Goal: Task Accomplishment & Management: Manage account settings

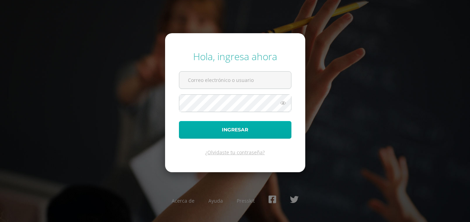
type input "heydi.orellana@colegiobelga.edu.gt"
click at [227, 129] on button "Ingresar" at bounding box center [235, 130] width 113 height 18
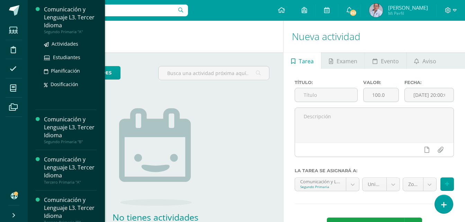
click at [49, 23] on div "Comunicación y Lenguaje L3. Tercer Idioma" at bounding box center [70, 18] width 53 height 24
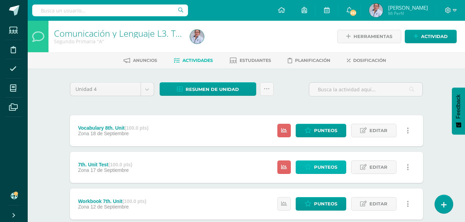
click at [324, 166] on span "Punteos" at bounding box center [325, 167] width 23 height 13
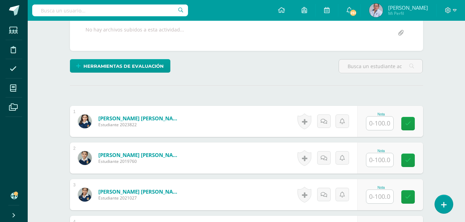
scroll to position [138, 0]
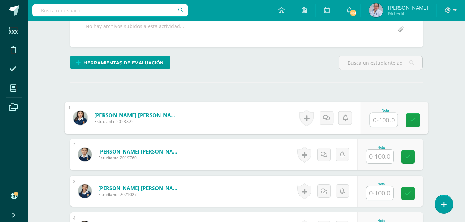
click at [376, 120] on input "text" at bounding box center [384, 120] width 28 height 14
type input "97"
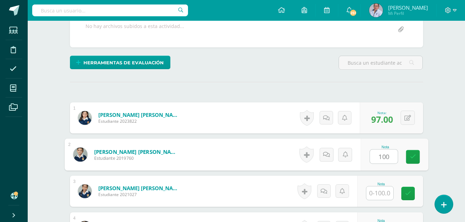
type input "100"
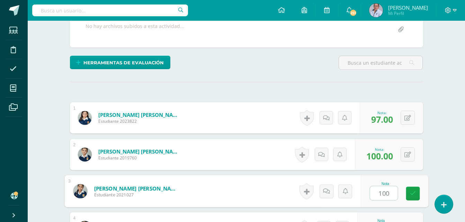
type input "100"
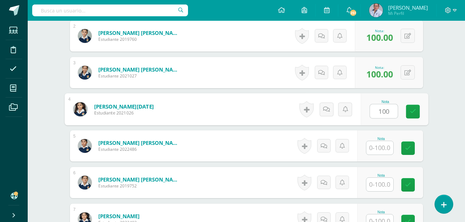
type input "100"
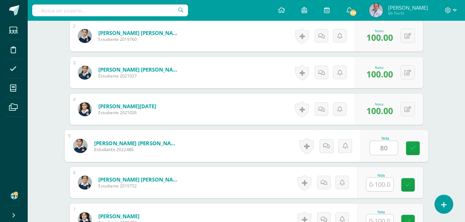
type input "80"
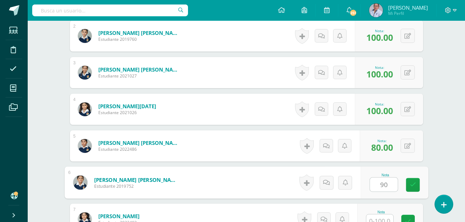
type input "90"
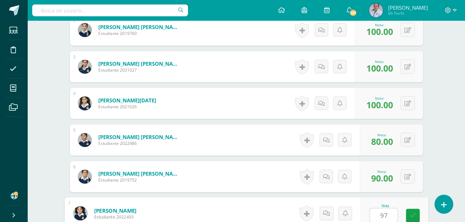
type input "97"
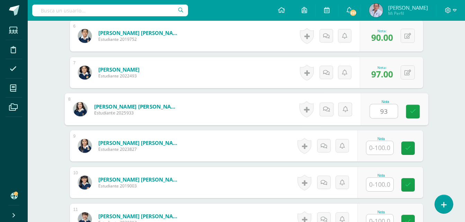
type input "93"
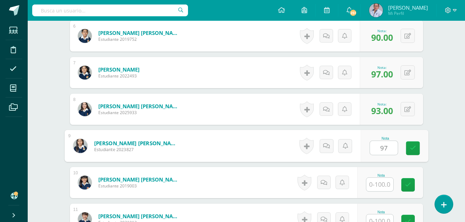
type input "97"
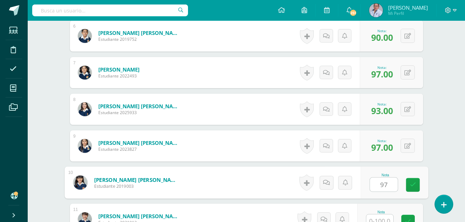
type input "97"
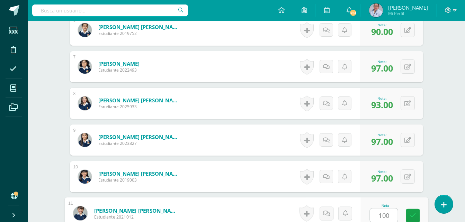
type input "100"
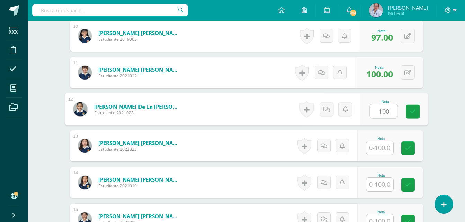
type input "100"
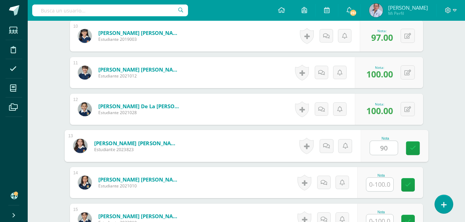
type input "90"
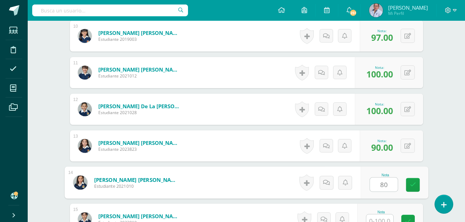
type input "80"
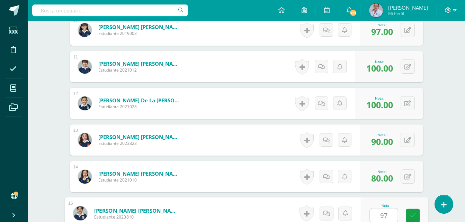
type input "97"
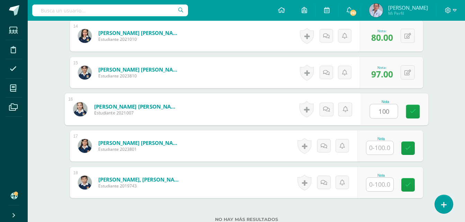
type input "100"
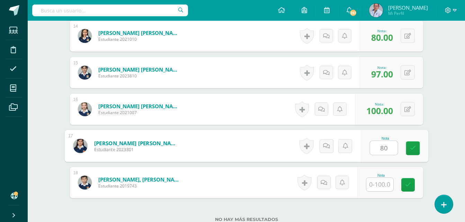
type input "80"
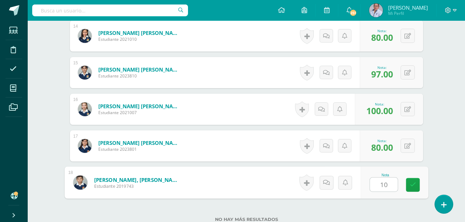
type input "100"
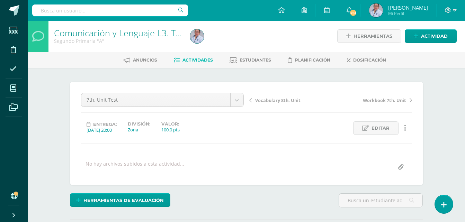
scroll to position [0, 0]
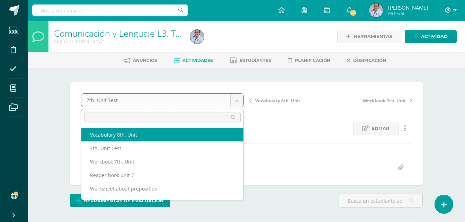
select select "/dashboard/teacher/grade-activity/129033/"
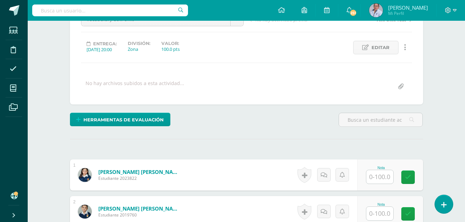
scroll to position [139, 0]
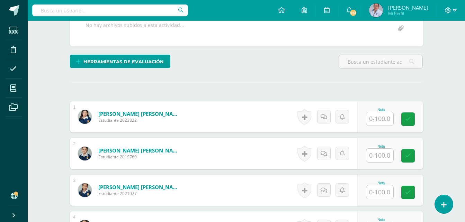
click at [376, 119] on input "text" at bounding box center [380, 119] width 27 height 14
type input "100"
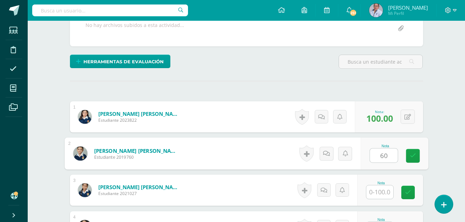
type input "60"
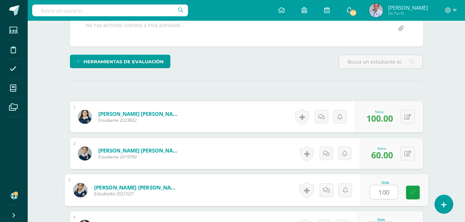
type input "100"
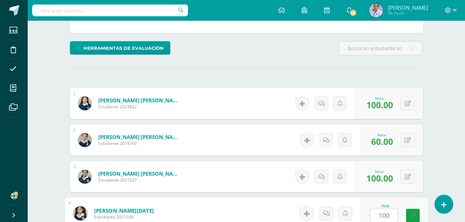
type input "100"
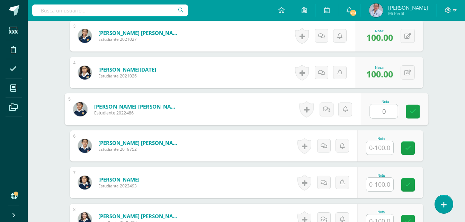
type input "0"
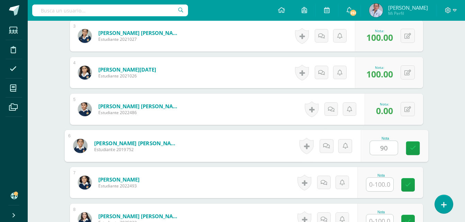
type input "90"
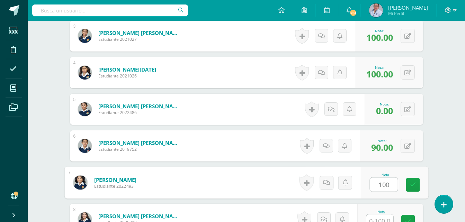
type input "100"
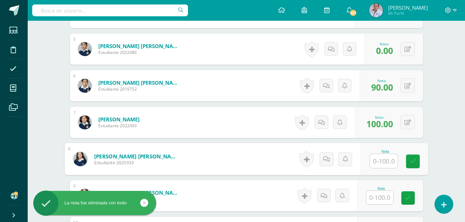
scroll to position [369, 0]
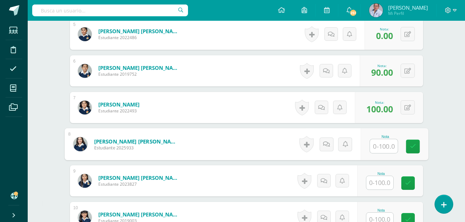
click at [380, 185] on input "text" at bounding box center [380, 183] width 27 height 14
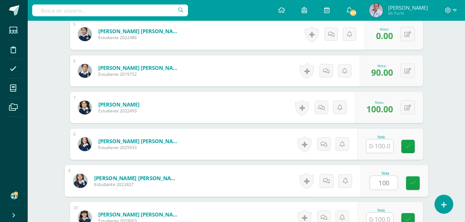
type input "100"
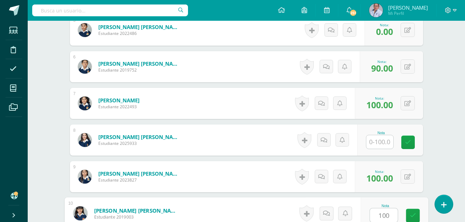
type input "100"
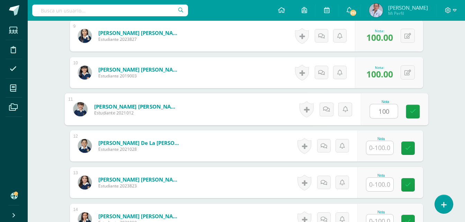
type input "100"
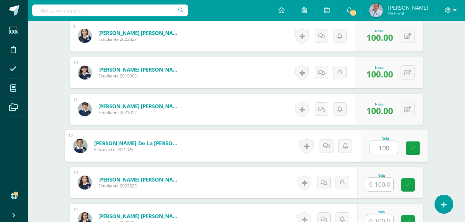
type input "100"
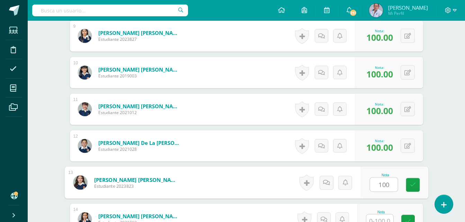
type input "100"
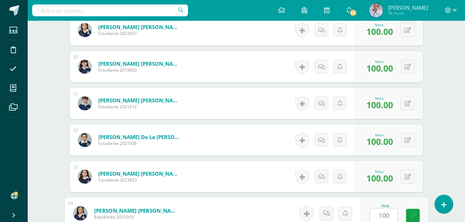
type input "100"
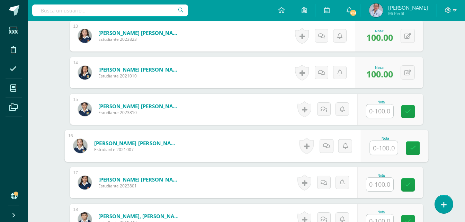
click at [384, 148] on input "text" at bounding box center [384, 148] width 28 height 14
type input "100"
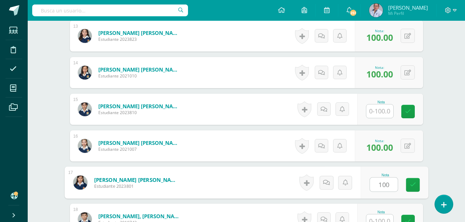
type input "100"
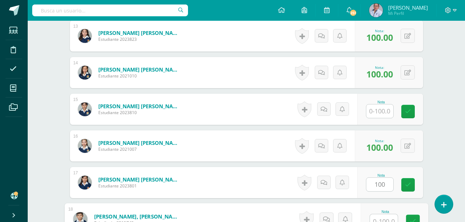
scroll to position [667, 0]
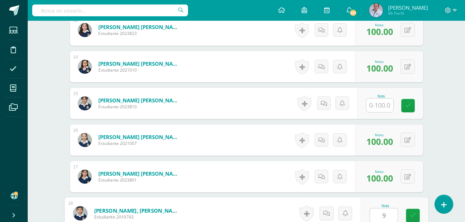
type input "90"
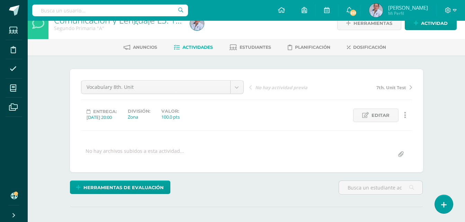
scroll to position [0, 0]
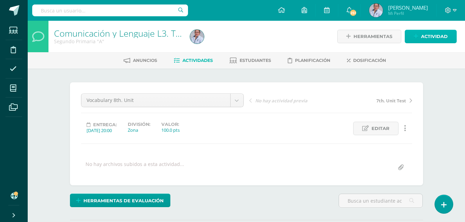
click at [443, 37] on span "Actividad" at bounding box center [434, 36] width 27 height 13
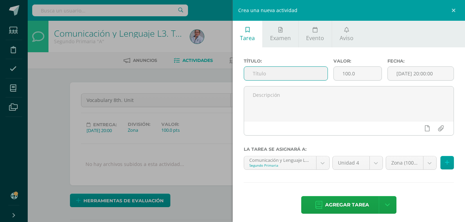
click at [263, 72] on input "text" at bounding box center [286, 74] width 84 height 14
type input "Reader book Unit 8 and 9"
click at [403, 74] on input "[DATE] 20:00:00" at bounding box center [421, 74] width 66 height 14
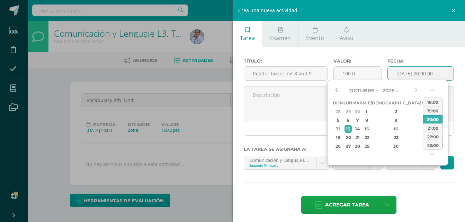
click at [337, 90] on button "button" at bounding box center [336, 91] width 7 height 10
click at [370, 137] on div "24" at bounding box center [366, 138] width 6 height 8
type input "2025-09-24 20:00"
click at [424, 183] on hr at bounding box center [349, 183] width 211 height 1
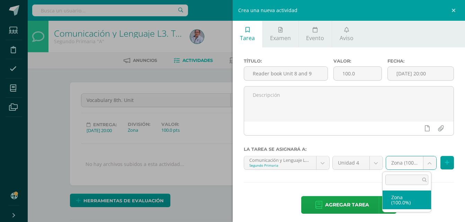
select select "128762"
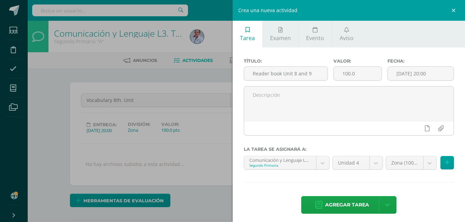
click at [351, 204] on span "Agregar tarea" at bounding box center [347, 205] width 44 height 17
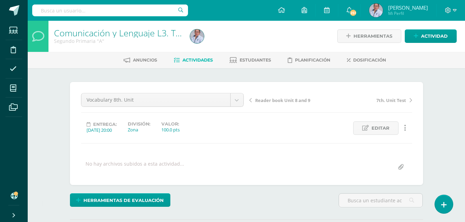
scroll to position [1, 0]
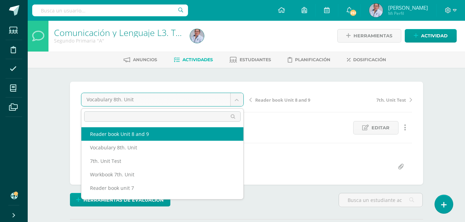
select select "/dashboard/teacher/grade-activity/130659/"
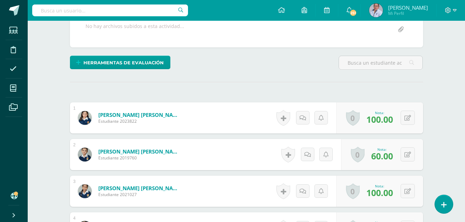
scroll to position [139, 0]
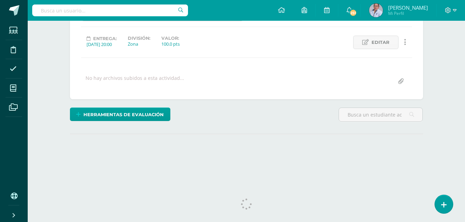
scroll to position [94, 0]
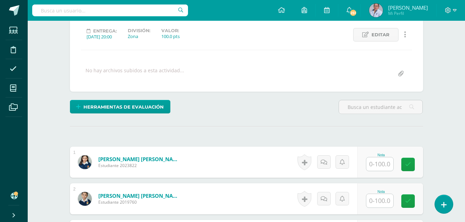
click at [379, 164] on input "text" at bounding box center [380, 165] width 27 height 14
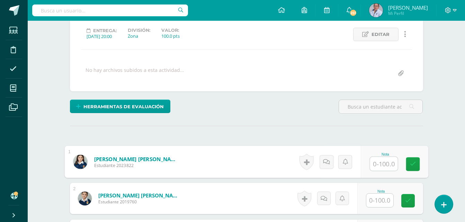
scroll to position [95, 0]
type input "100"
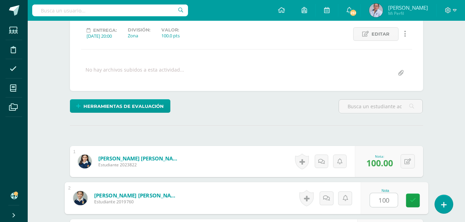
type input "100"
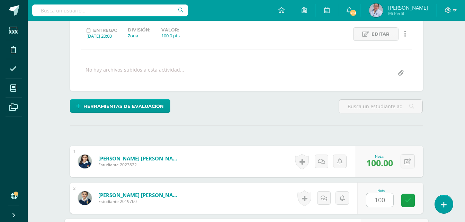
scroll to position [220, 0]
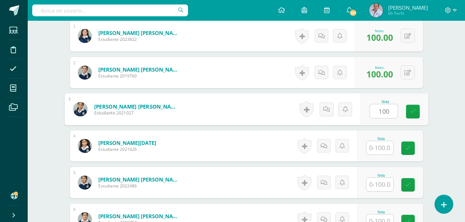
type input "100"
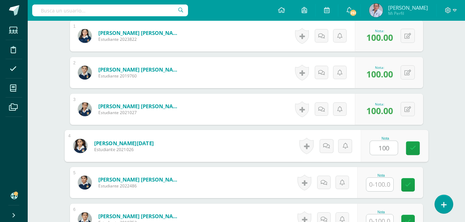
type input "100"
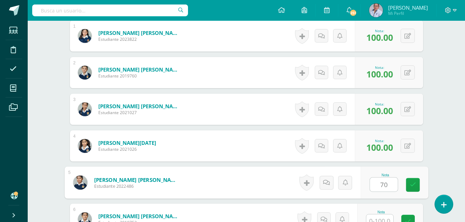
type input "7"
type input "60"
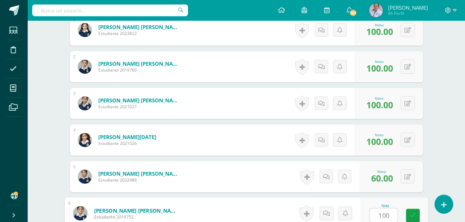
type input "100"
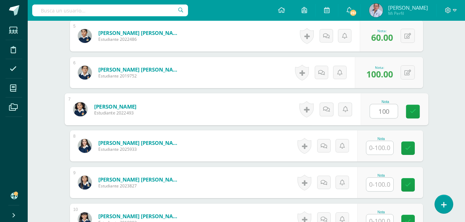
type input "100"
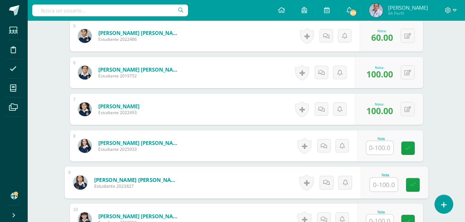
click at [380, 186] on input "text" at bounding box center [384, 185] width 28 height 14
type input "100"
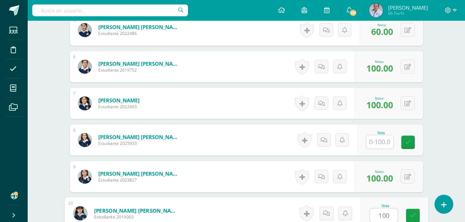
type input "100"
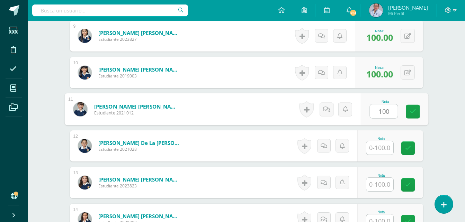
type input "100"
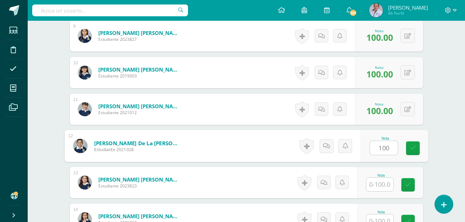
type input "100"
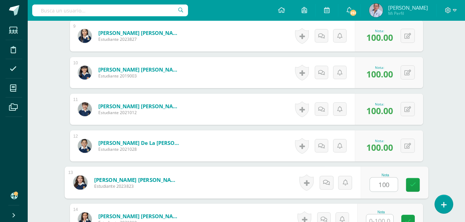
type input "100"
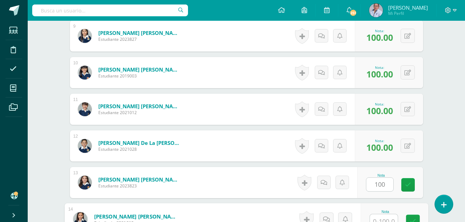
scroll to position [520, 0]
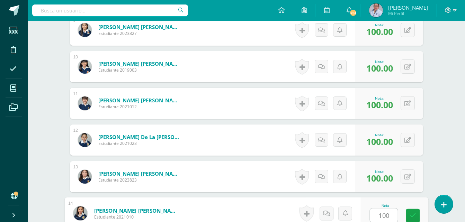
type input "100"
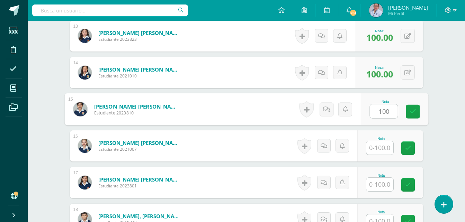
type input "100"
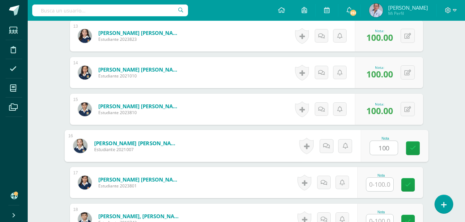
type input "100"
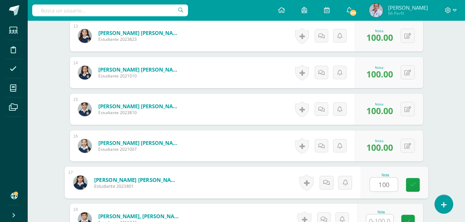
type input "100"
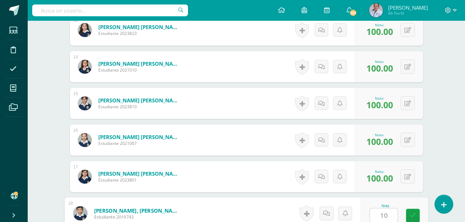
type input "100"
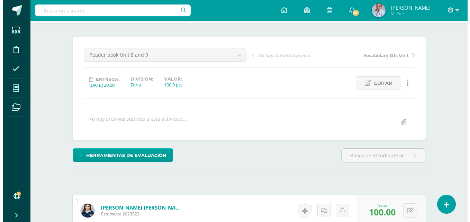
scroll to position [0, 0]
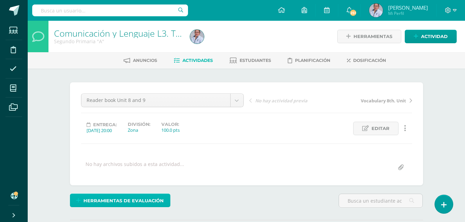
click at [131, 199] on span "Herramientas de evaluación" at bounding box center [123, 201] width 80 height 13
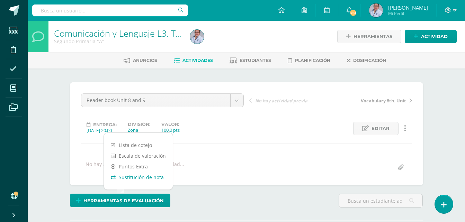
click at [138, 177] on link "Sustitución de nota" at bounding box center [138, 177] width 69 height 11
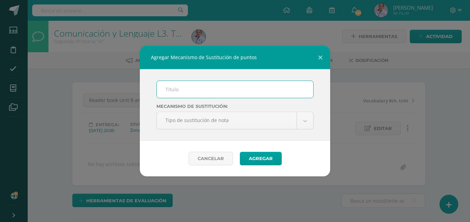
click at [170, 91] on input "text" at bounding box center [235, 89] width 157 height 17
type input "Vocabulary"
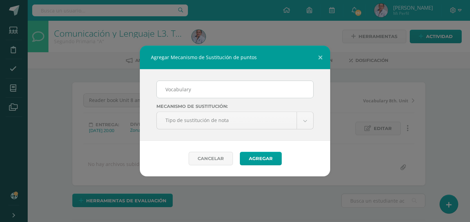
click at [307, 153] on div "Cancelar Agregar" at bounding box center [235, 159] width 191 height 36
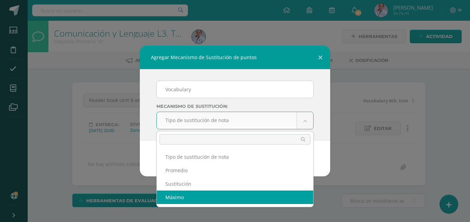
select select "maximum"
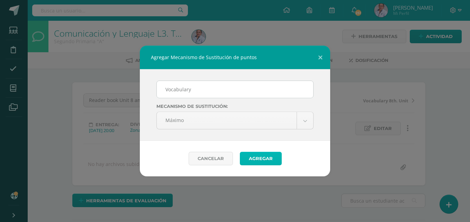
click at [276, 159] on button "Agregar" at bounding box center [261, 159] width 42 height 14
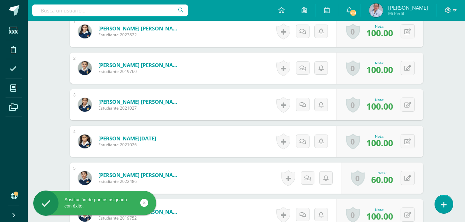
scroll to position [329, 0]
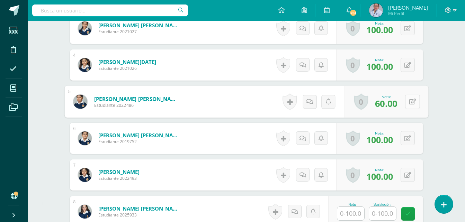
click at [408, 104] on button at bounding box center [412, 102] width 15 height 15
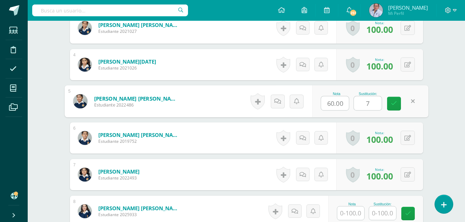
type input "70"
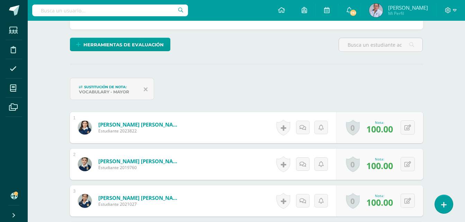
scroll to position [18, 0]
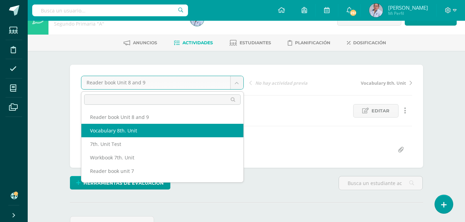
select select "/dashboard/teacher/grade-activity/129033/"
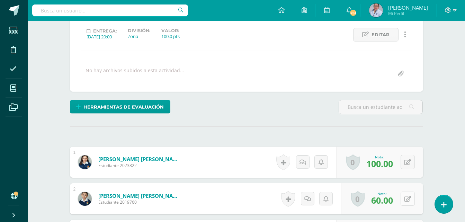
scroll to position [94, 0]
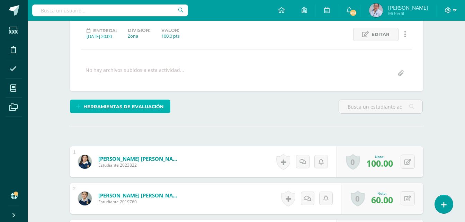
click at [149, 107] on span "Herramientas de evaluación" at bounding box center [123, 106] width 80 height 13
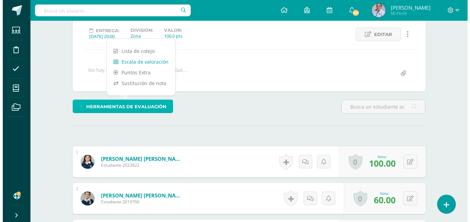
scroll to position [95, 0]
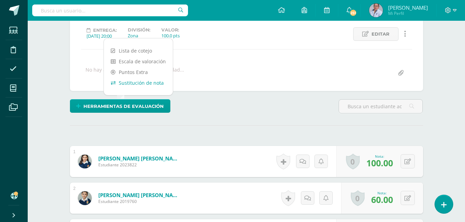
click at [143, 83] on link "Sustitución de nota" at bounding box center [138, 83] width 69 height 11
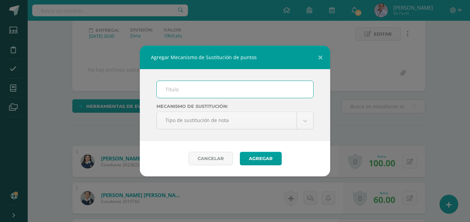
click at [170, 90] on input "text" at bounding box center [235, 89] width 157 height 17
type input "Vocabulary"
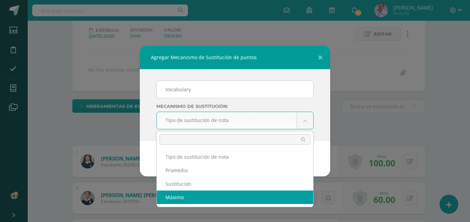
select select "maximum"
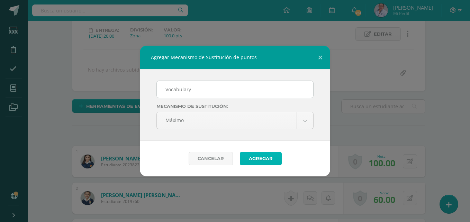
drag, startPoint x: 259, startPoint y: 156, endPoint x: 262, endPoint y: 159, distance: 4.0
click at [259, 157] on button "Agregar" at bounding box center [261, 159] width 42 height 14
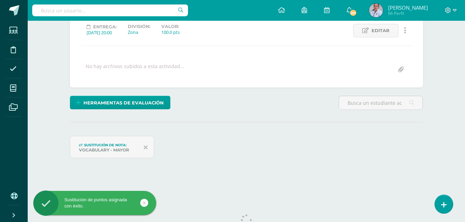
scroll to position [122, 0]
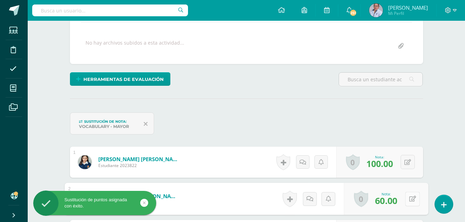
click at [409, 199] on icon at bounding box center [412, 199] width 7 height 6
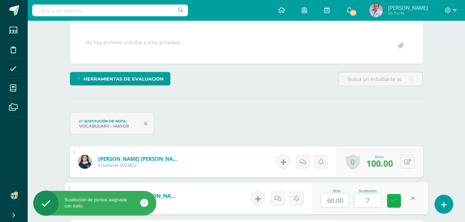
type input "70"
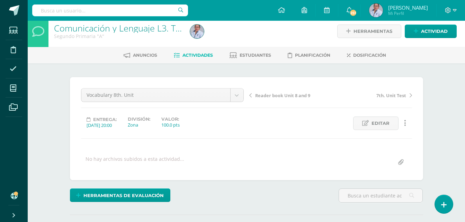
scroll to position [0, 0]
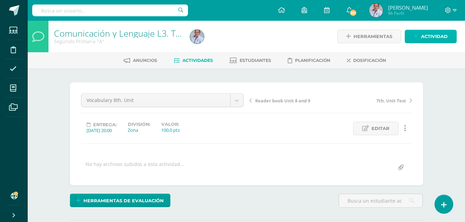
click at [436, 38] on span "Actividad" at bounding box center [434, 36] width 27 height 13
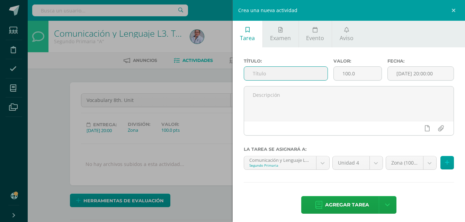
click at [278, 76] on input "text" at bounding box center [286, 74] width 84 height 14
type input "Workbook unit 8"
click at [419, 73] on input "[DATE] 20:00:00" at bounding box center [421, 74] width 66 height 14
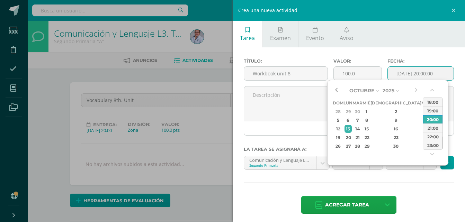
click at [336, 91] on button "button" at bounding box center [336, 91] width 7 height 10
click at [416, 90] on button "button" at bounding box center [416, 91] width 7 height 10
click at [422, 114] on div "3" at bounding box center [425, 112] width 6 height 8
type input "2025-10-03 20:00"
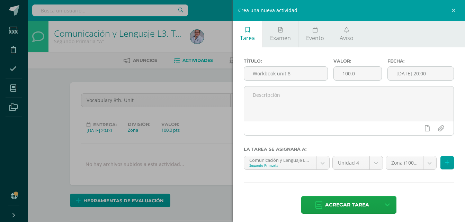
click at [427, 202] on div "Agregar tarea Agregar tarea y ocultar" at bounding box center [349, 205] width 211 height 19
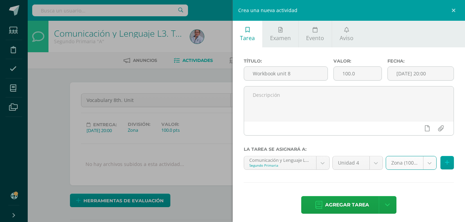
select select "128762"
click at [361, 206] on span "Agregar tarea" at bounding box center [347, 205] width 44 height 17
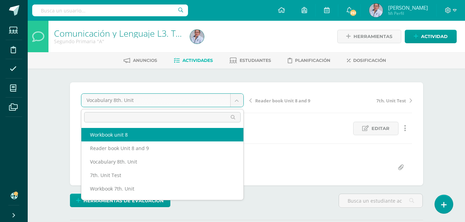
select select "/dashboard/teacher/grade-activity/130663/"
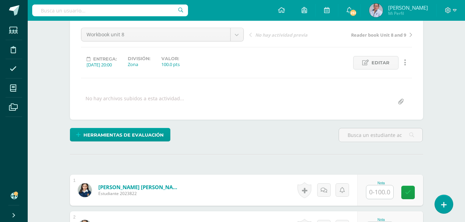
scroll to position [105, 0]
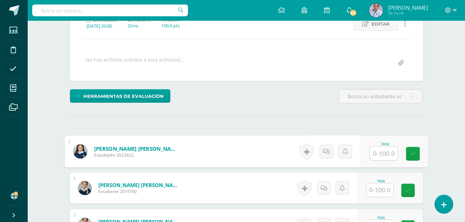
click at [388, 154] on input "text" at bounding box center [384, 154] width 28 height 14
type input "100"
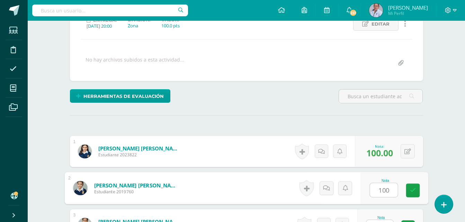
type input "100"
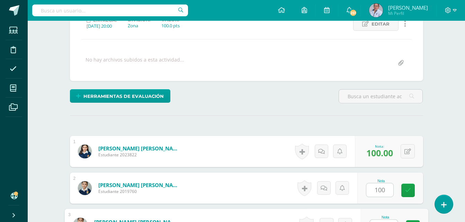
scroll to position [116, 0]
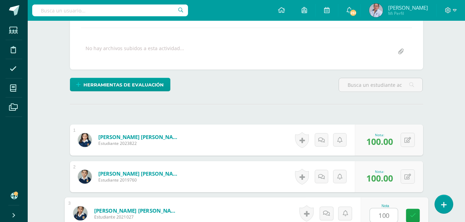
type input "100"
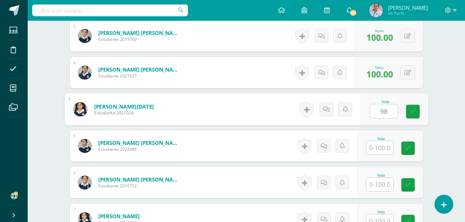
type input "98"
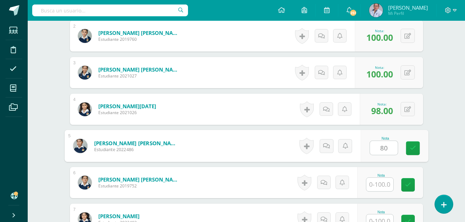
type input "80"
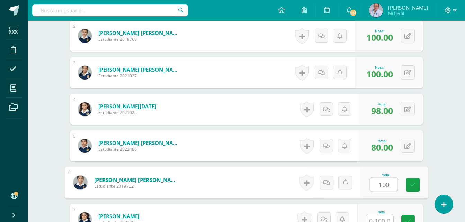
type input "100"
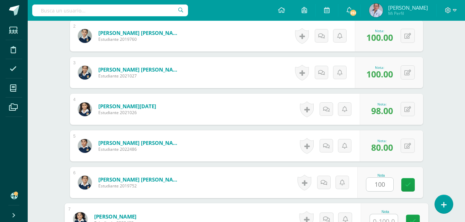
scroll to position [263, 0]
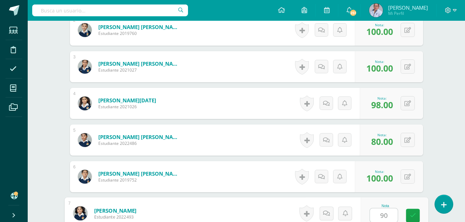
type input "90"
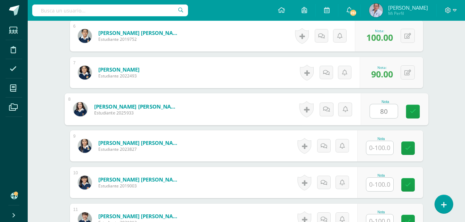
type input "80"
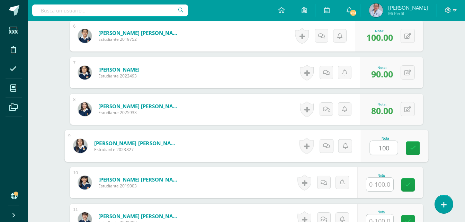
type input "100"
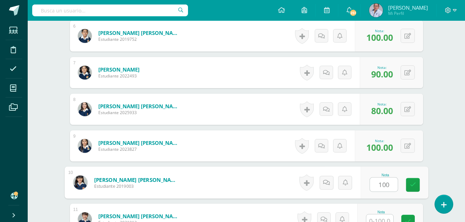
type input "100"
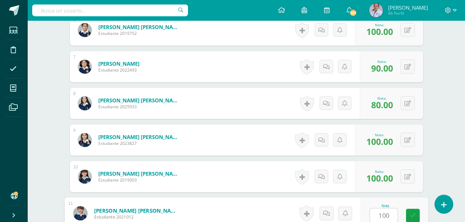
type input "100"
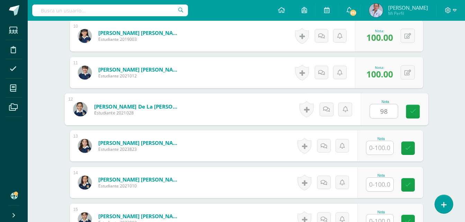
type input "98"
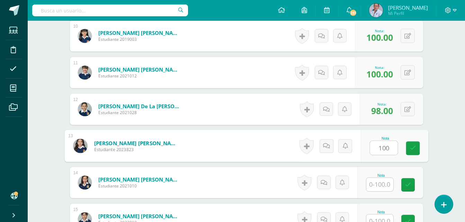
type input "100"
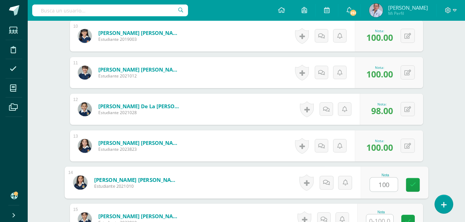
type input "100"
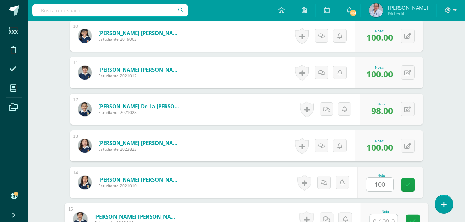
scroll to position [557, 0]
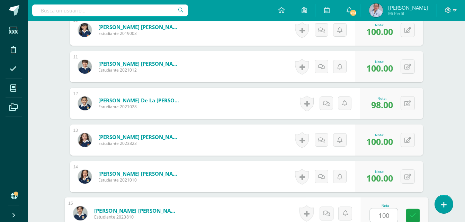
type input "100"
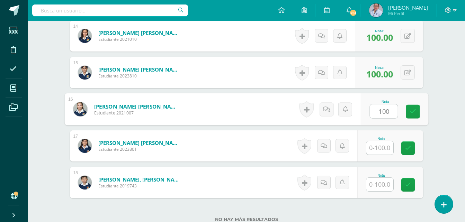
type input "100"
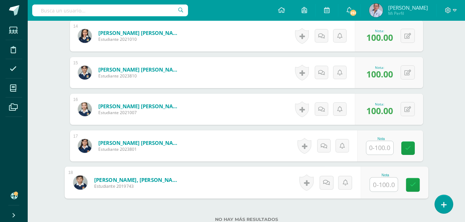
click at [378, 184] on input "text" at bounding box center [384, 185] width 28 height 14
type input "100"
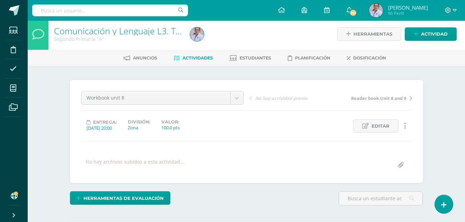
scroll to position [0, 0]
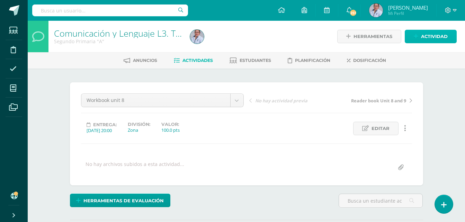
click at [437, 35] on span "Actividad" at bounding box center [434, 36] width 27 height 13
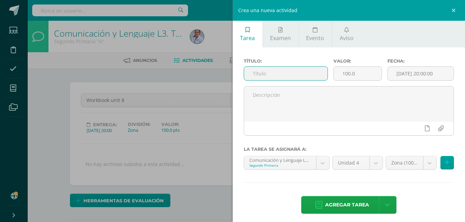
click at [298, 70] on input "text" at bounding box center [286, 74] width 84 height 14
type input "Final Oral Test"
click at [407, 73] on input "[DATE] 20:00:00" at bounding box center [421, 74] width 66 height 14
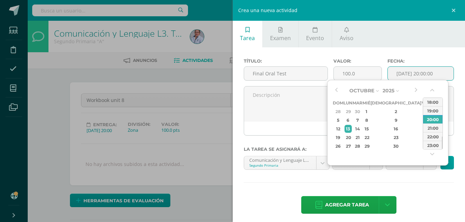
type input "2025-10-13 20:00"
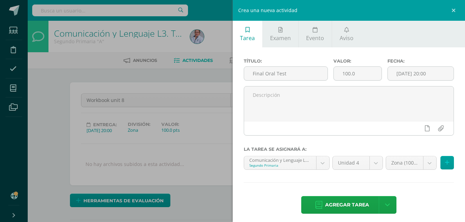
click at [424, 191] on div "Título: Final Oral Test Valor: 100.0 Fecha: 2025-10-13 20:00 La tarea se asigna…" at bounding box center [349, 136] width 233 height 179
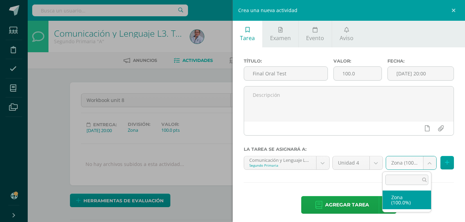
select select "128762"
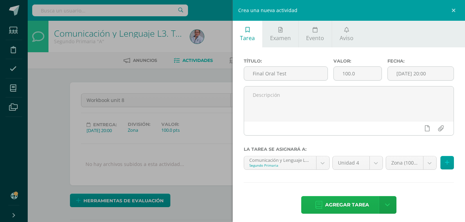
click at [347, 204] on span "Agregar tarea" at bounding box center [347, 205] width 44 height 17
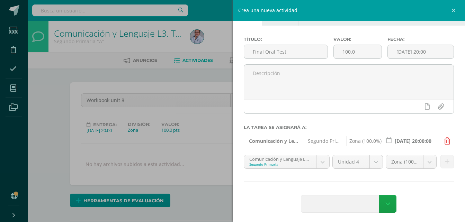
scroll to position [25, 0]
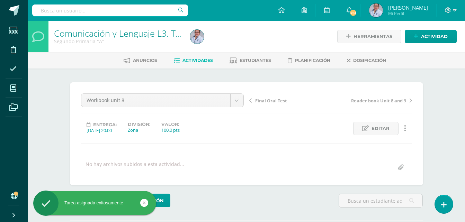
scroll to position [0, 0]
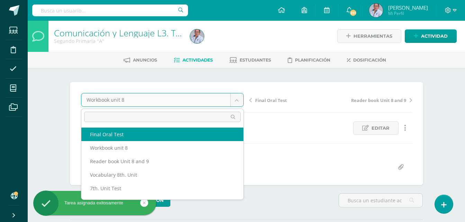
select select "/dashboard/teacher/grade-activity/130666/"
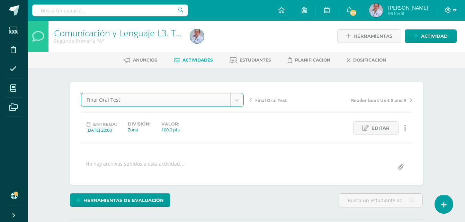
scroll to position [1, 0]
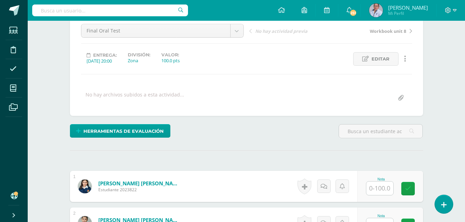
scroll to position [70, 0]
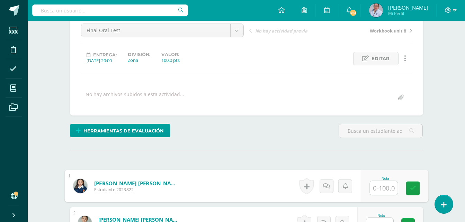
click at [379, 189] on input "text" at bounding box center [384, 189] width 28 height 14
type input "90"
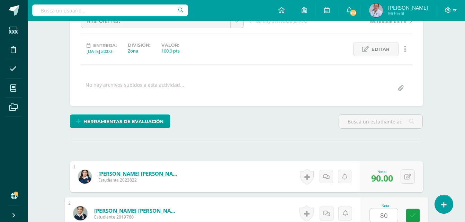
type input "80"
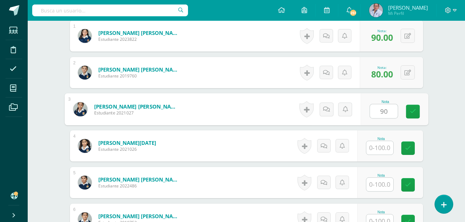
type input "90"
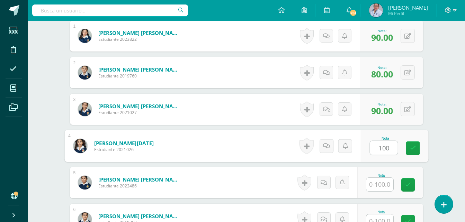
type input "100"
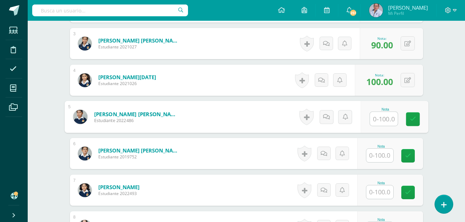
scroll to position [290, 0]
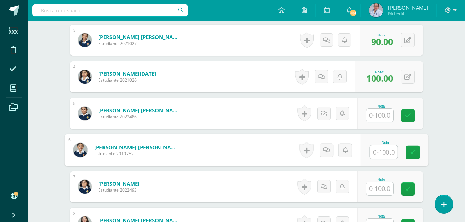
click at [384, 153] on input "text" at bounding box center [384, 153] width 28 height 14
type input "100"
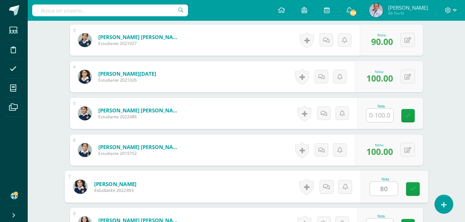
type input "80"
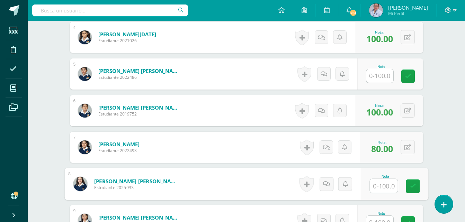
scroll to position [369, 0]
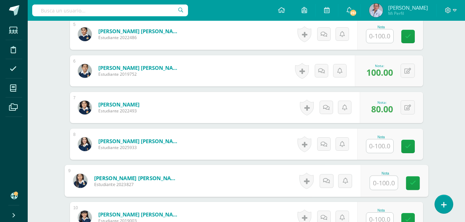
click at [380, 182] on input "text" at bounding box center [384, 183] width 28 height 14
type input "90"
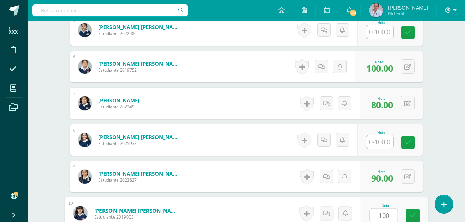
type input "100"
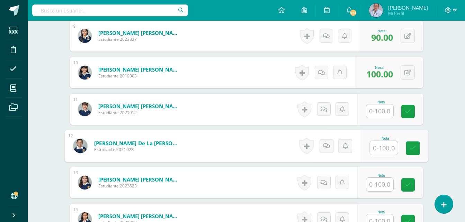
click at [383, 150] on input "text" at bounding box center [384, 148] width 28 height 14
type input "100"
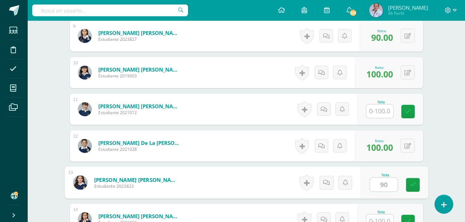
type input "90"
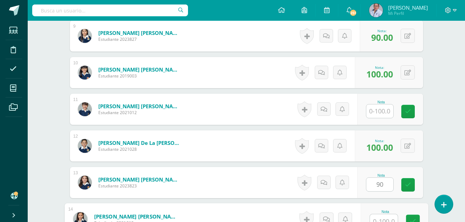
scroll to position [520, 0]
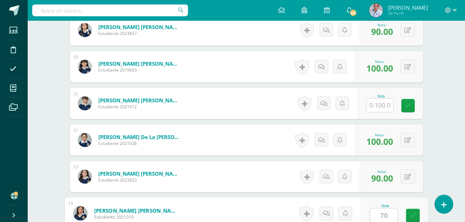
type input "70"
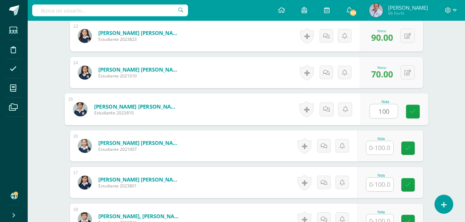
type input "100"
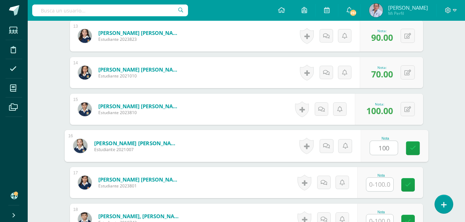
type input "100"
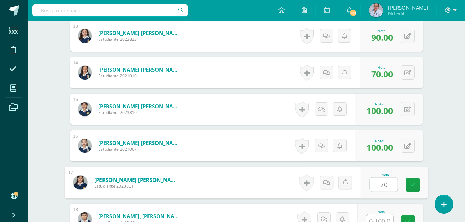
type input "70"
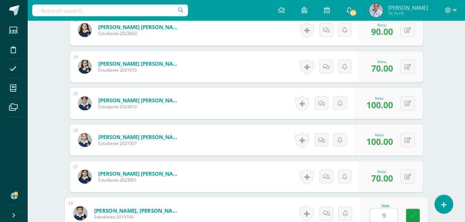
type input "90"
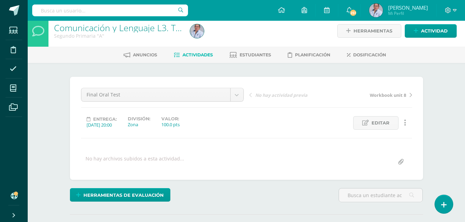
scroll to position [0, 0]
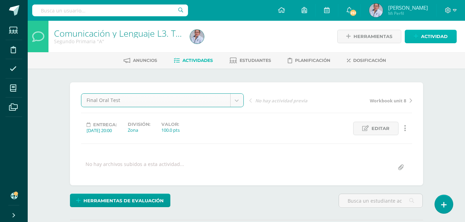
click at [443, 35] on span "Actividad" at bounding box center [434, 36] width 27 height 13
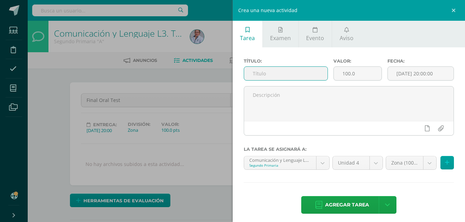
click at [291, 74] on input "text" at bounding box center [286, 74] width 84 height 14
type input "Different activities"
click at [417, 74] on input "[DATE] 20:00:00" at bounding box center [421, 74] width 66 height 14
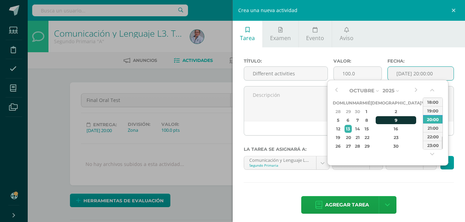
click at [390, 121] on div "9" at bounding box center [396, 120] width 41 height 8
type input "2025-10-09 20:00"
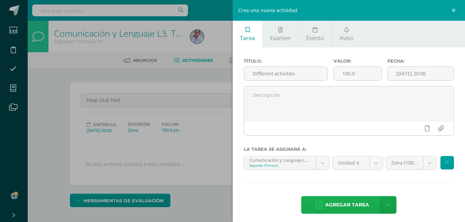
click at [356, 203] on span "Agregar tarea" at bounding box center [347, 205] width 44 height 17
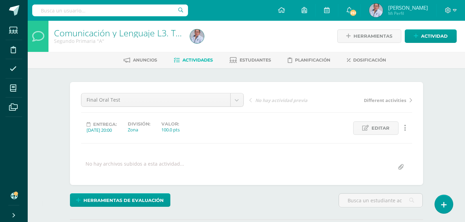
scroll to position [1, 0]
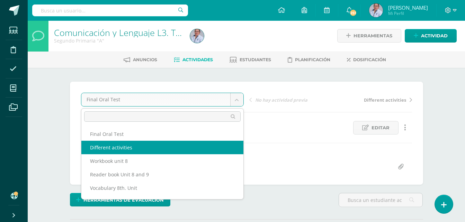
select select "/dashboard/teacher/grade-activity/130668/"
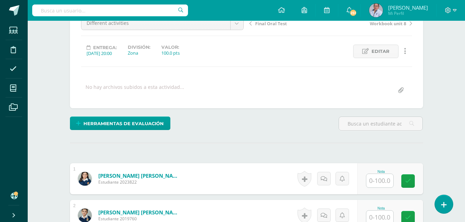
scroll to position [105, 0]
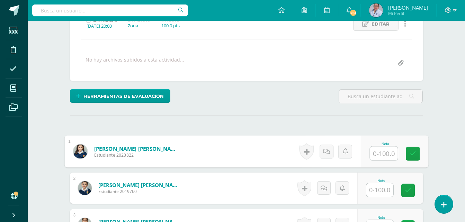
click at [385, 153] on input "text" at bounding box center [384, 154] width 28 height 14
type input "100"
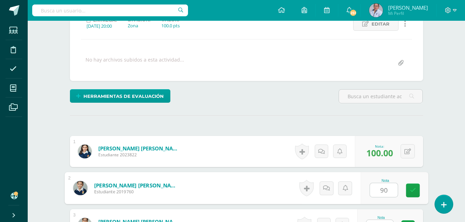
type input "90"
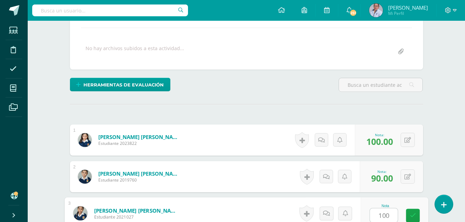
type input "100"
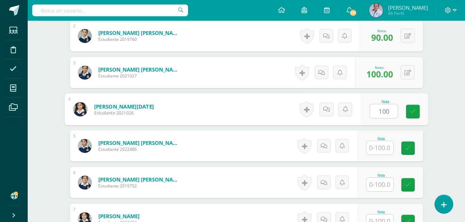
type input "100"
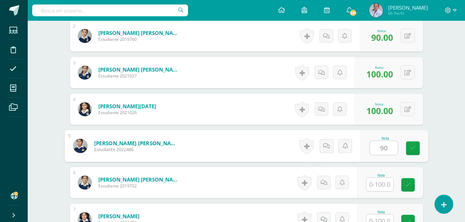
type input "90"
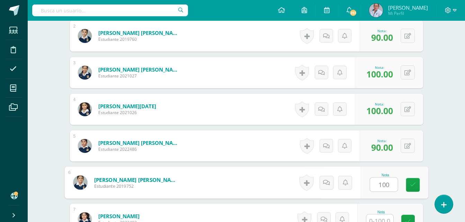
type input "100"
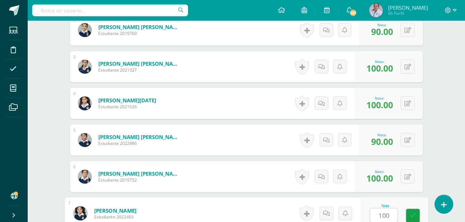
type input "100"
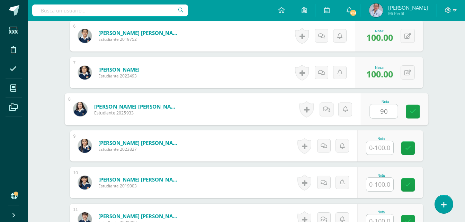
type input "90"
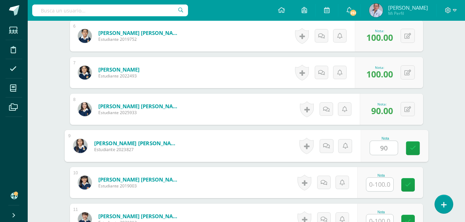
type input "90"
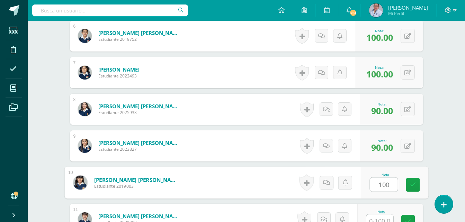
type input "100"
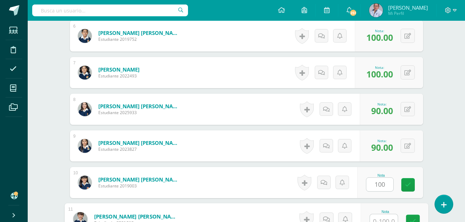
scroll to position [410, 0]
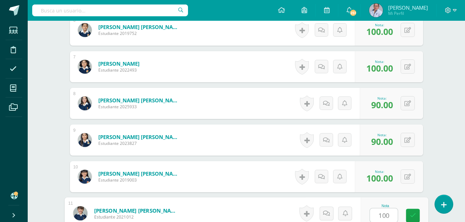
type input "100"
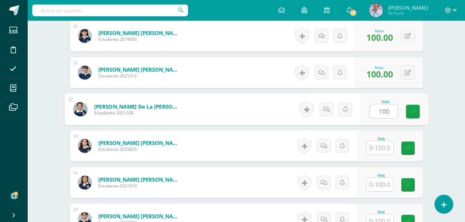
type input "100"
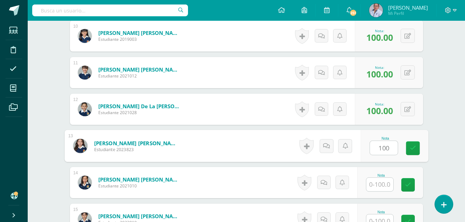
type input "100"
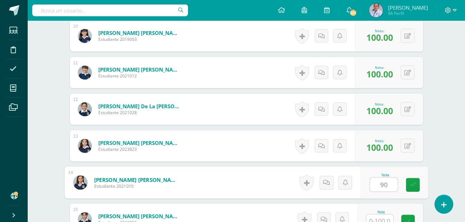
type input "90"
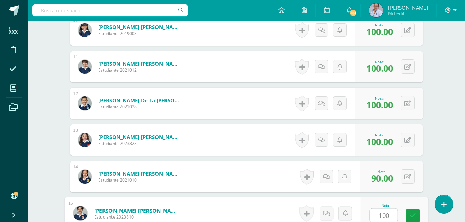
type input "100"
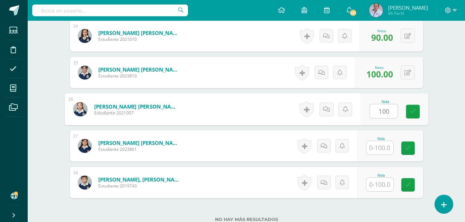
type input "100"
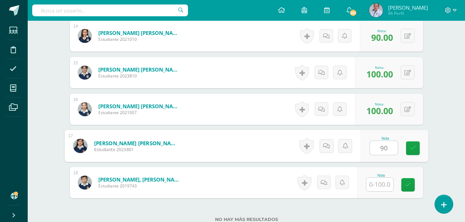
type input "90"
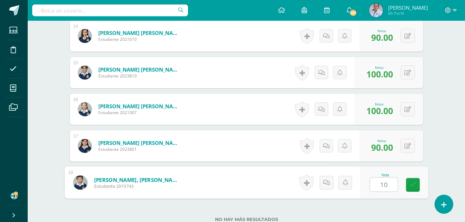
type input "100"
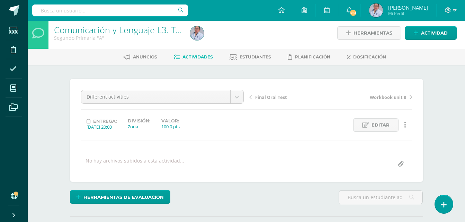
scroll to position [0, 0]
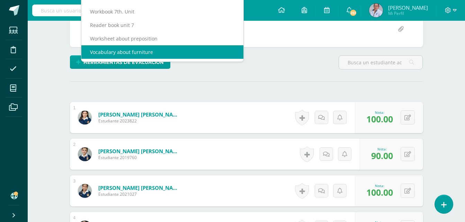
scroll to position [6, 0]
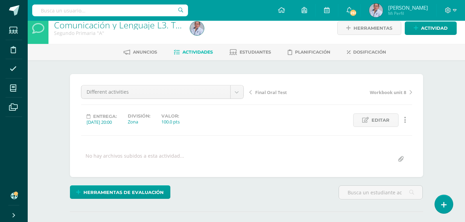
scroll to position [6, 0]
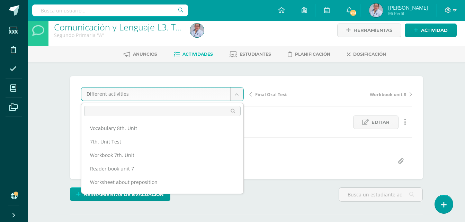
scroll to position [66, 0]
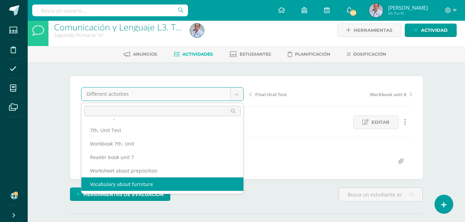
select select "/dashboard/teacher/grade-activity/128763/"
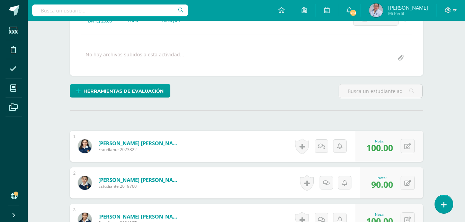
scroll to position [110, 0]
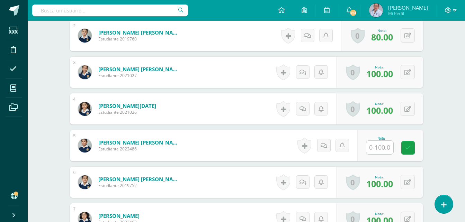
scroll to position [278, 0]
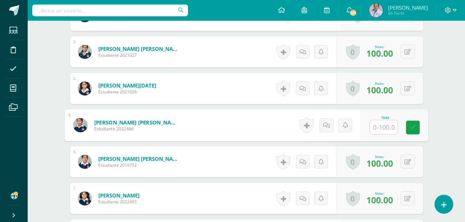
click at [382, 127] on input "text" at bounding box center [384, 128] width 28 height 14
type input "0"
click at [414, 131] on link at bounding box center [413, 128] width 14 height 14
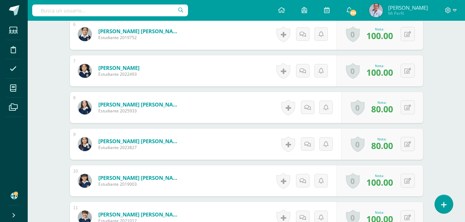
scroll to position [486, 0]
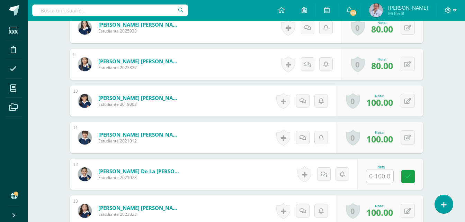
click at [383, 178] on input "text" at bounding box center [380, 177] width 27 height 14
type input "0"
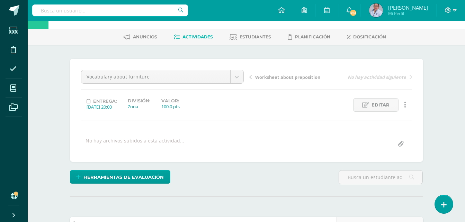
scroll to position [0, 0]
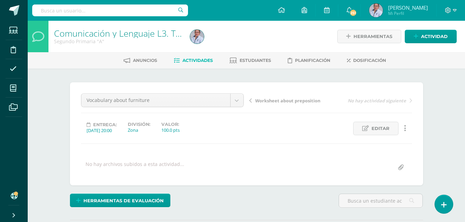
click at [191, 60] on span "Actividades" at bounding box center [198, 60] width 30 height 5
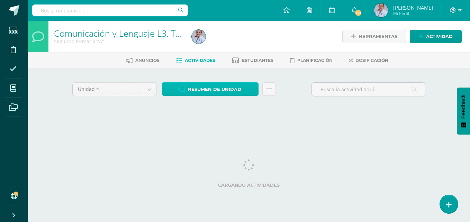
click at [244, 91] on link "Resumen de unidad" at bounding box center [210, 89] width 97 height 14
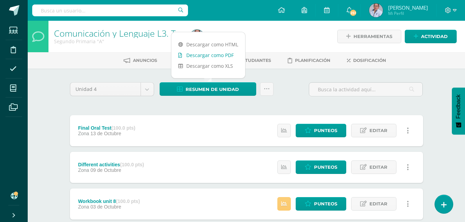
click at [222, 54] on link "Descargar como PDF" at bounding box center [208, 55] width 74 height 11
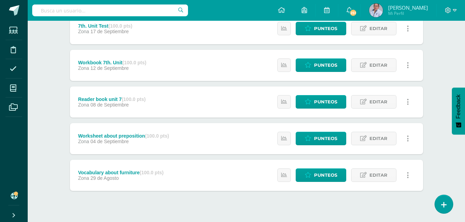
scroll to position [298, 0]
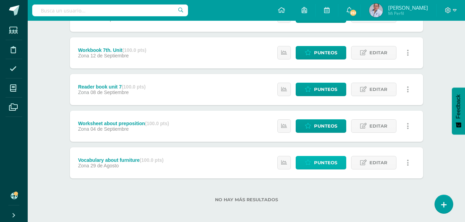
click at [330, 166] on span "Punteos" at bounding box center [325, 163] width 23 height 13
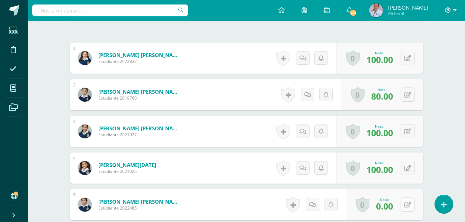
scroll to position [199, 0]
click at [410, 203] on icon at bounding box center [408, 205] width 7 height 6
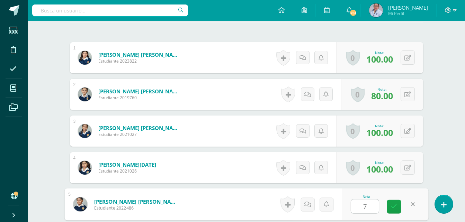
type input "70"
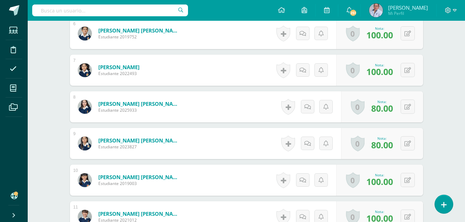
scroll to position [441, 0]
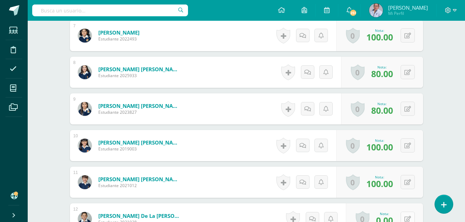
click at [410, 220] on icon at bounding box center [408, 220] width 7 height 6
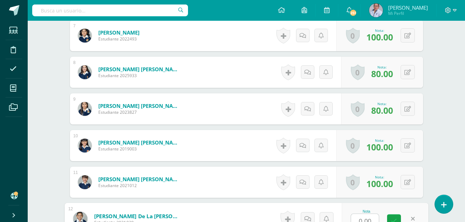
scroll to position [447, 0]
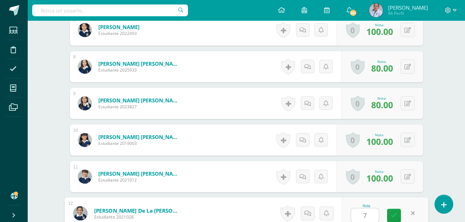
type input "70"
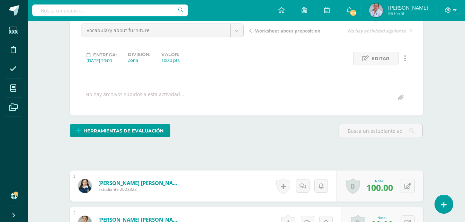
scroll to position [0, 0]
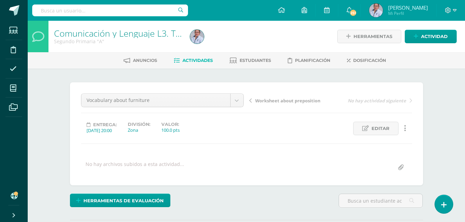
click at [201, 62] on span "Actividades" at bounding box center [198, 60] width 30 height 5
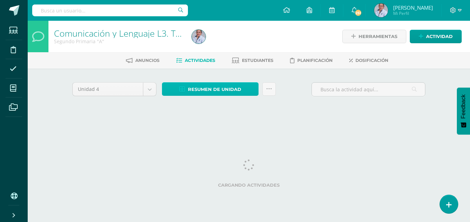
click at [230, 91] on span "Resumen de unidad" at bounding box center [214, 89] width 53 height 13
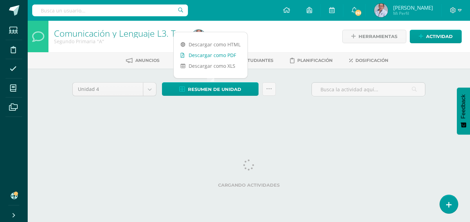
click at [218, 55] on link "Descargar como PDF" at bounding box center [211, 55] width 74 height 11
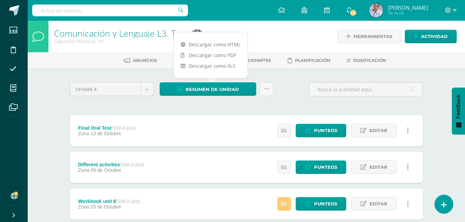
drag, startPoint x: 44, startPoint y: 109, endPoint x: 28, endPoint y: 96, distance: 20.4
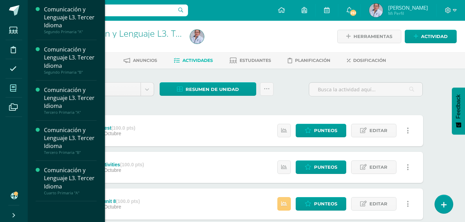
click at [15, 89] on icon at bounding box center [13, 88] width 6 height 7
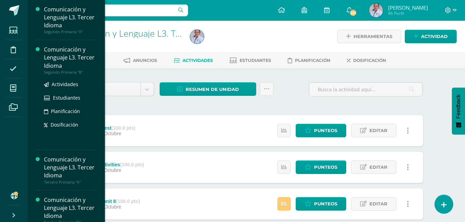
click at [58, 49] on div "Comunicación y Lenguaje L3. Tercer Idioma" at bounding box center [70, 58] width 53 height 24
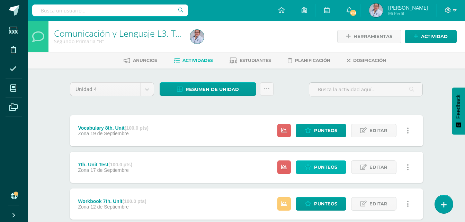
click at [319, 169] on span "Punteos" at bounding box center [325, 167] width 23 height 13
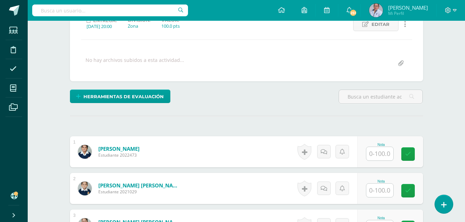
click at [388, 155] on input "text" at bounding box center [380, 154] width 27 height 14
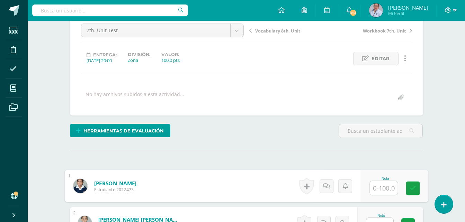
scroll to position [105, 0]
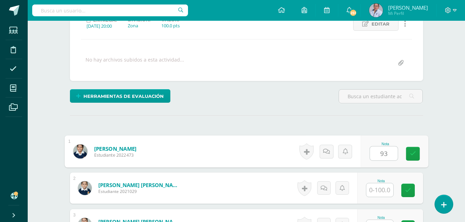
type input "93"
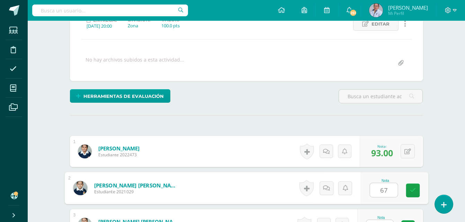
type input "67"
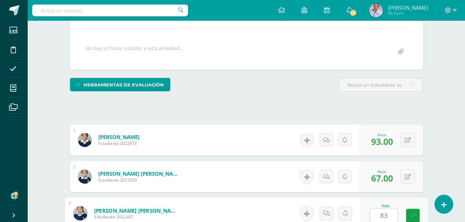
type input "83"
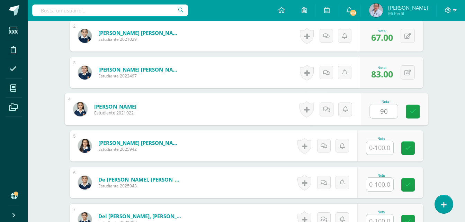
type input "90"
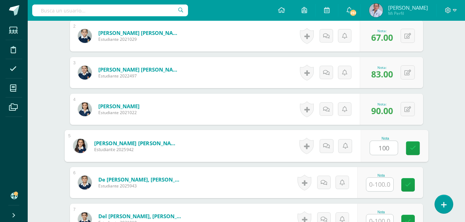
type input "100"
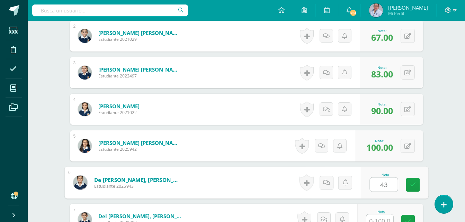
type input "43"
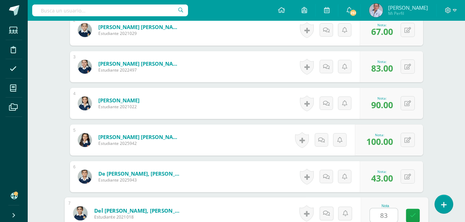
type input "83"
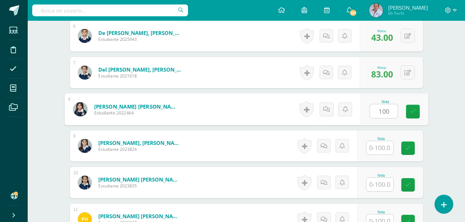
type input "100"
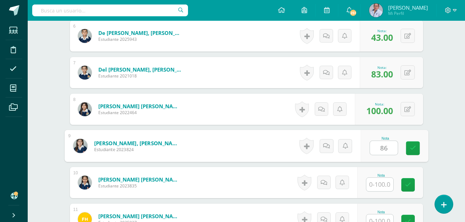
type input "86"
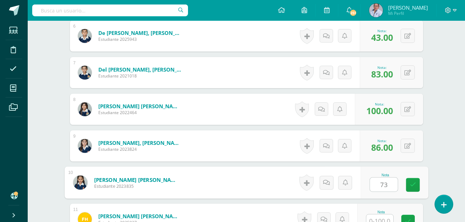
type input "73"
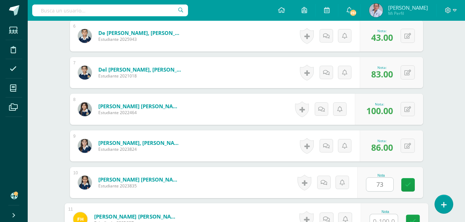
scroll to position [410, 0]
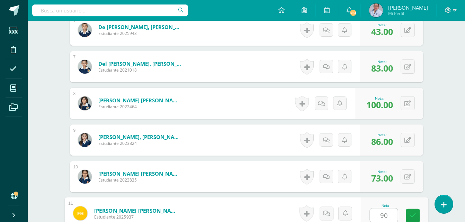
type input "90"
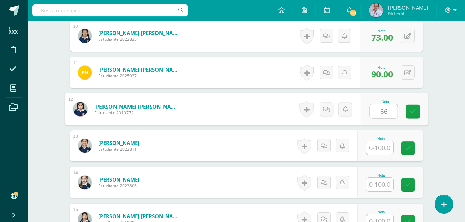
type input "86"
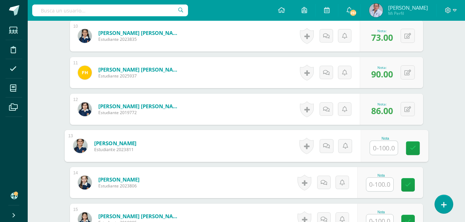
type input "4"
type input "100"
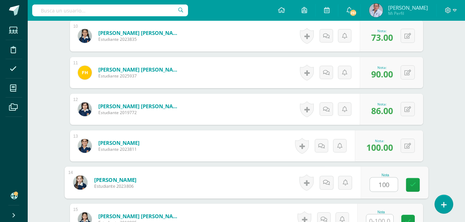
type input "100"
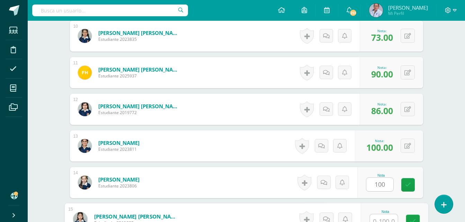
scroll to position [557, 0]
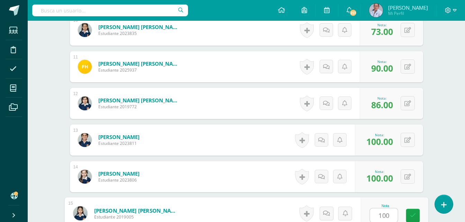
type input "100"
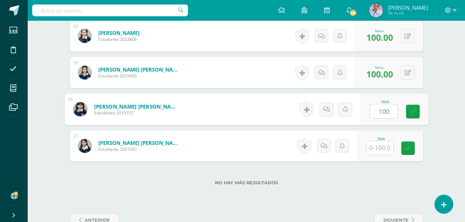
type input "100"
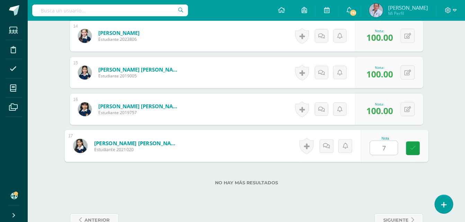
type input "73"
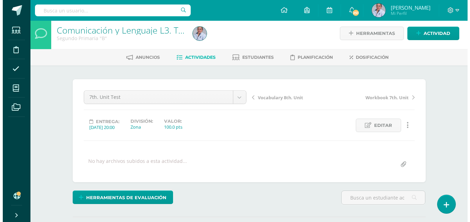
scroll to position [0, 0]
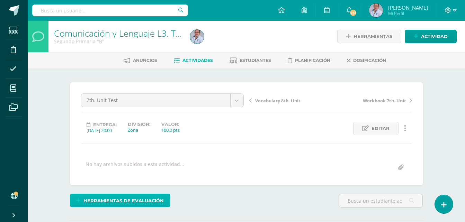
click at [136, 200] on span "Herramientas de evaluación" at bounding box center [123, 201] width 80 height 13
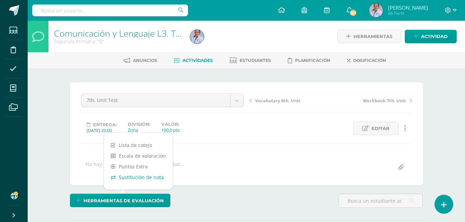
click at [142, 180] on link "Sustitución de nota" at bounding box center [138, 177] width 69 height 11
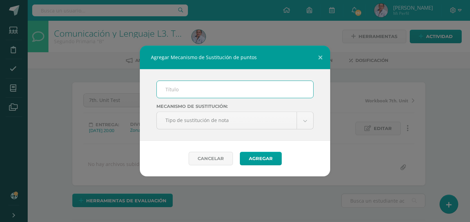
click at [209, 90] on input "text" at bounding box center [235, 89] width 157 height 17
type input "Unit Test"
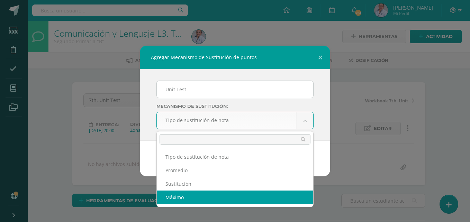
select select "maximum"
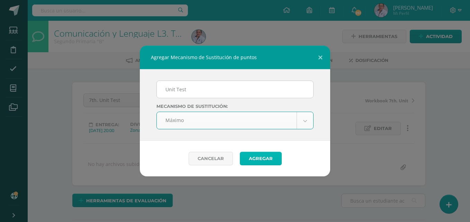
click at [270, 158] on button "Agregar" at bounding box center [261, 159] width 42 height 14
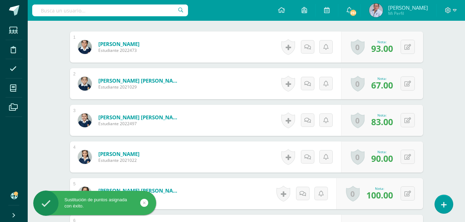
scroll to position [278, 0]
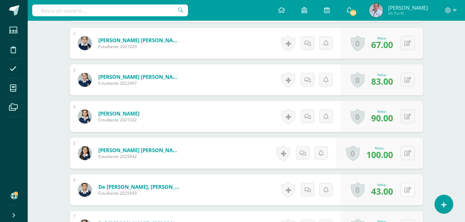
click at [410, 193] on icon at bounding box center [408, 190] width 7 height 6
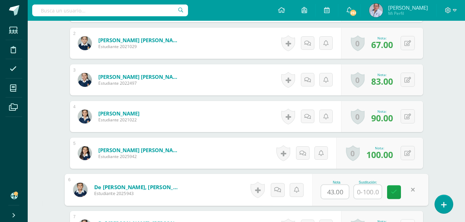
scroll to position [278, 0]
type input "60"
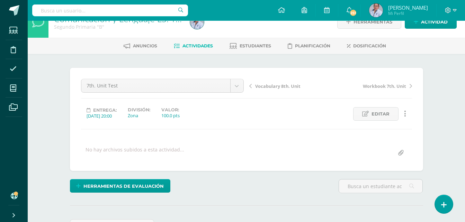
scroll to position [0, 0]
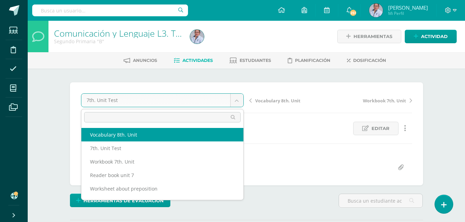
select select "/dashboard/teacher/grade-activity/129028/"
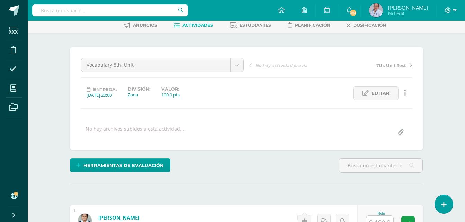
scroll to position [70, 0]
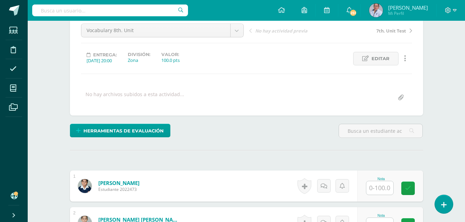
click at [382, 188] on input "text" at bounding box center [380, 189] width 27 height 14
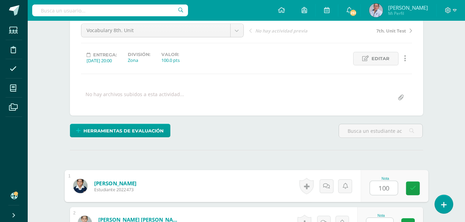
type input "100"
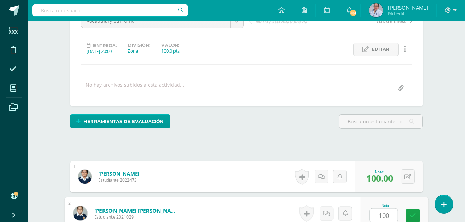
type input "100"
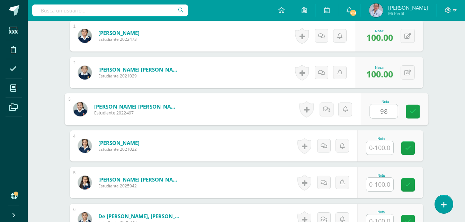
type input "98"
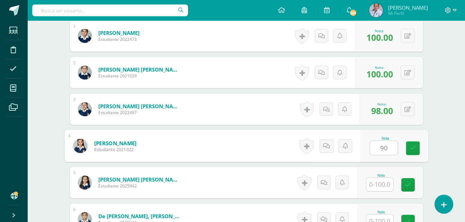
type input "90"
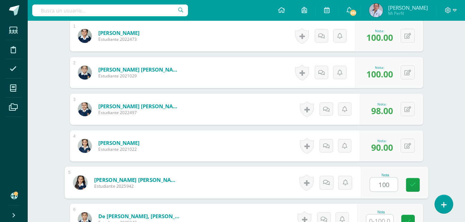
type input "100"
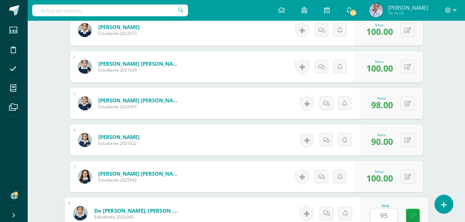
type input "95"
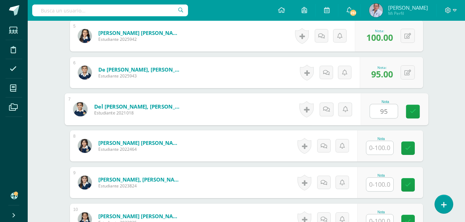
type input "95"
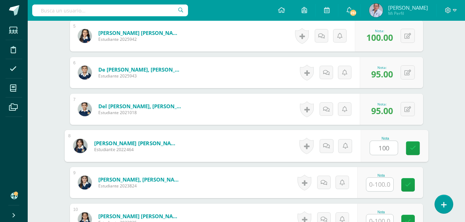
type input "100"
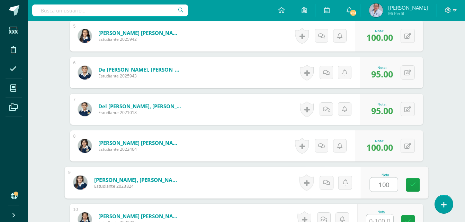
type input "100"
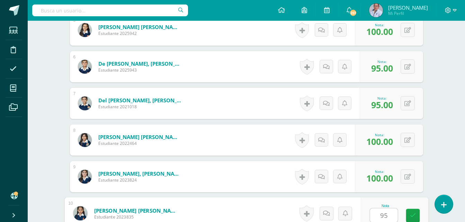
type input "95"
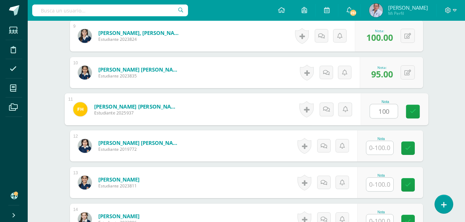
type input "100"
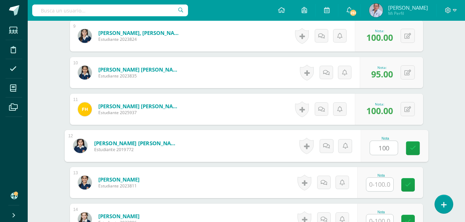
type input "100"
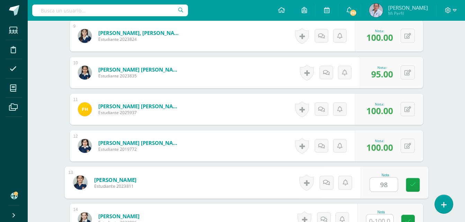
type input "98"
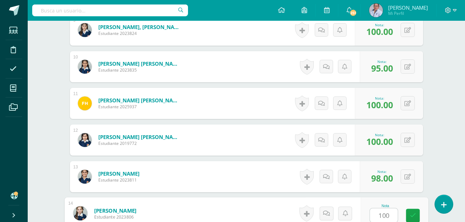
type input "100"
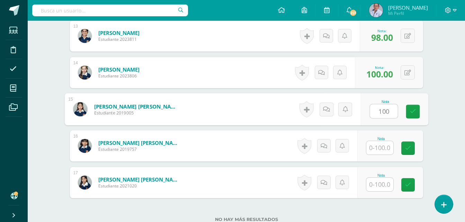
type input "100"
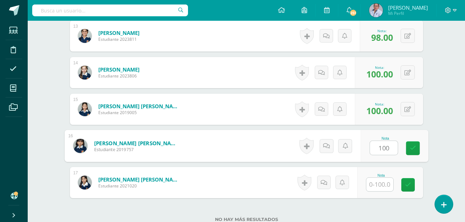
type input "100"
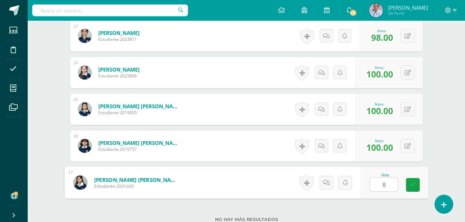
type input "80"
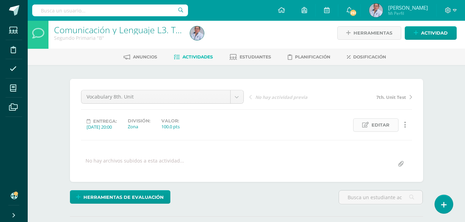
scroll to position [0, 0]
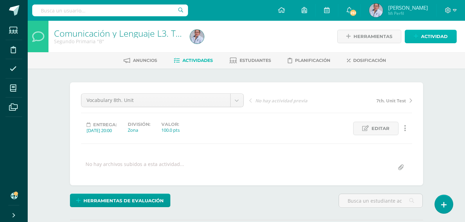
click at [427, 37] on span "Actividad" at bounding box center [434, 36] width 27 height 13
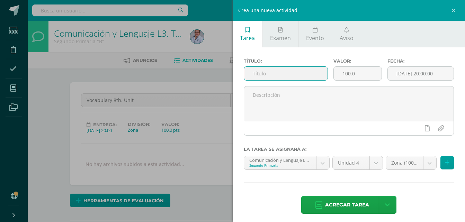
click at [263, 75] on input "text" at bounding box center [286, 74] width 84 height 14
type input "Reader book Unit 8 and 9"
click at [406, 77] on input "[DATE] 20:00:00" at bounding box center [421, 74] width 66 height 14
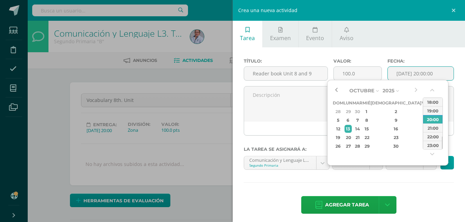
click at [338, 90] on button "button" at bounding box center [336, 91] width 7 height 10
click at [370, 138] on div "24" at bounding box center [366, 138] width 6 height 8
type input "2025-09-24 20:00"
click at [420, 197] on div "Agregar tarea Agregar tarea y ocultar" at bounding box center [349, 205] width 211 height 19
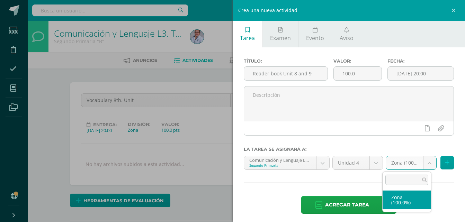
select select "128766"
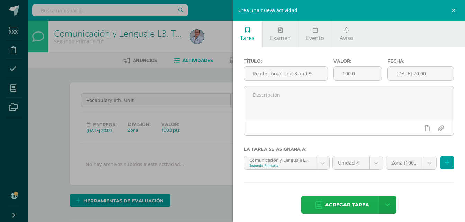
click at [360, 206] on span "Agregar tarea" at bounding box center [347, 205] width 44 height 17
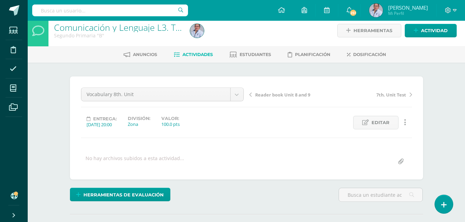
scroll to position [1, 0]
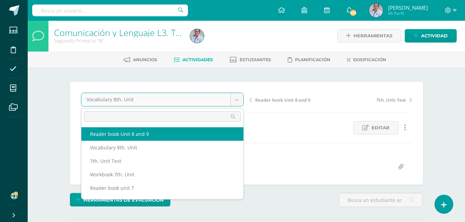
select select "/dashboard/teacher/grade-activity/130669/"
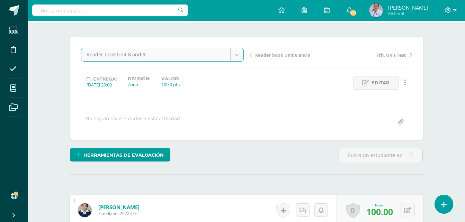
scroll to position [105, 0]
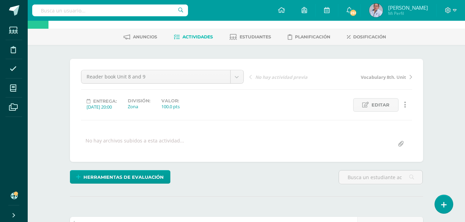
scroll to position [70, 0]
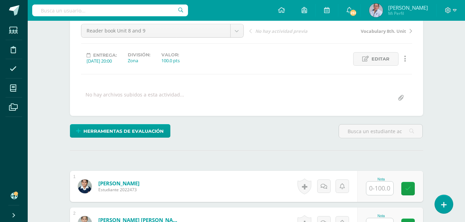
click at [384, 188] on input "text" at bounding box center [380, 189] width 27 height 14
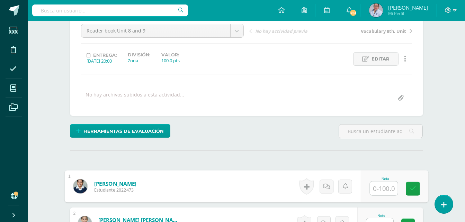
scroll to position [70, 0]
type input "100"
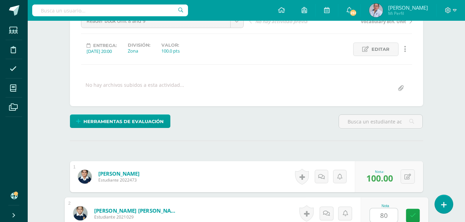
type input "80"
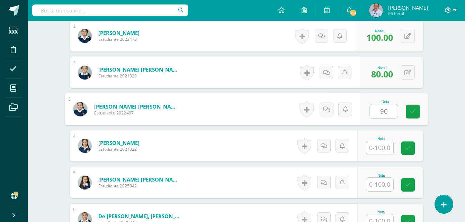
type input "90"
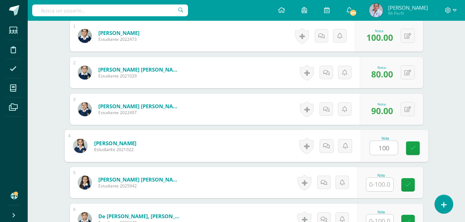
type input "100"
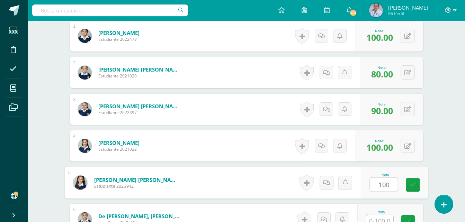
type input "100"
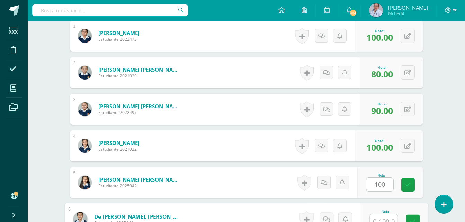
scroll to position [226, 0]
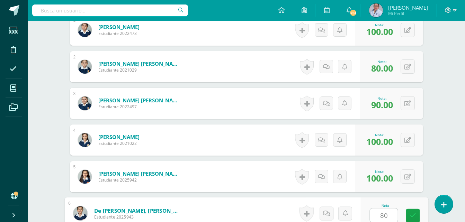
type input "80"
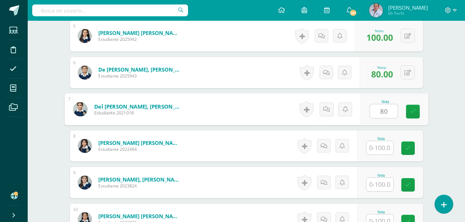
type input "80"
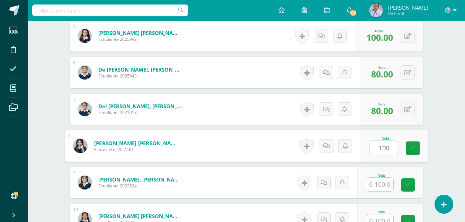
type input "100"
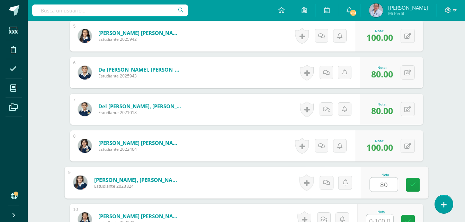
type input "80"
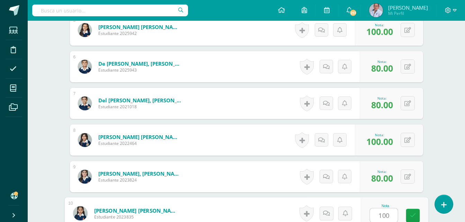
type input "100"
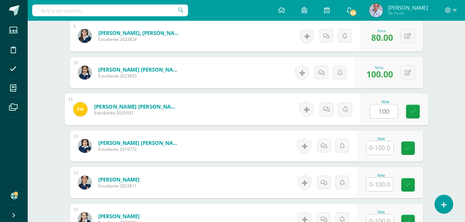
type input "100"
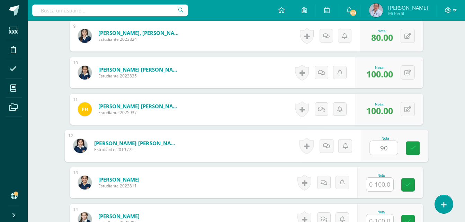
type input "90"
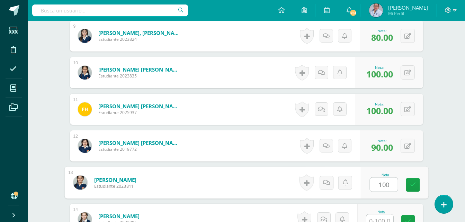
type input "100"
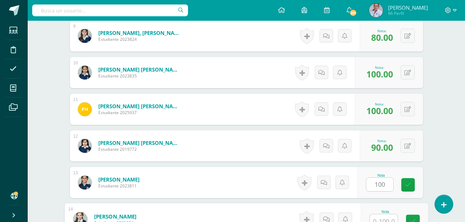
scroll to position [520, 0]
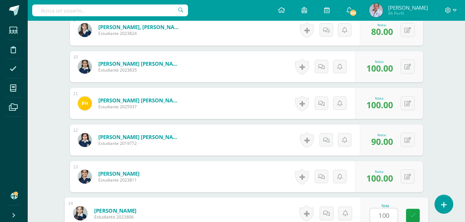
type input "100"
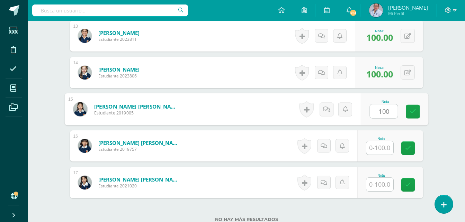
type input "100"
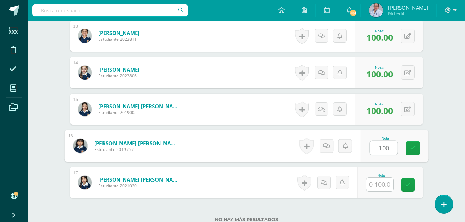
type input "100"
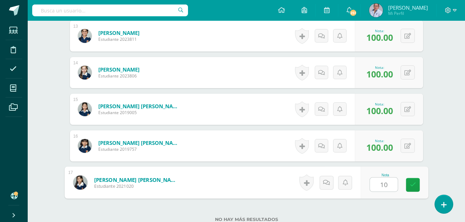
type input "100"
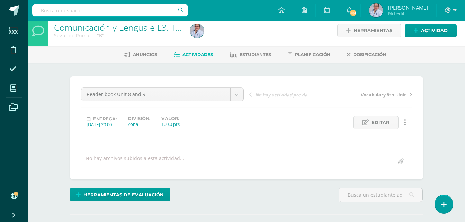
scroll to position [0, 0]
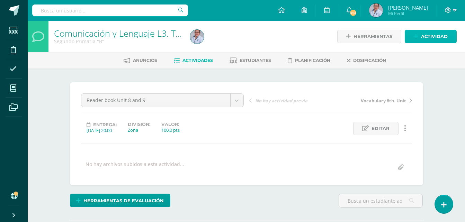
click at [429, 38] on span "Actividad" at bounding box center [434, 36] width 27 height 13
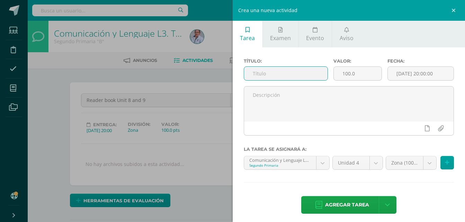
click at [284, 74] on input "text" at bounding box center [286, 74] width 84 height 14
type input "Workbook unit 8"
click at [400, 72] on input "[DATE] 20:00:00" at bounding box center [421, 74] width 66 height 14
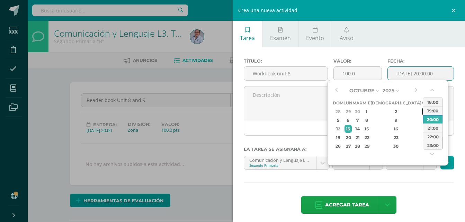
click at [422, 114] on div "3" at bounding box center [425, 112] width 6 height 8
type input "2025-10-03 20:00"
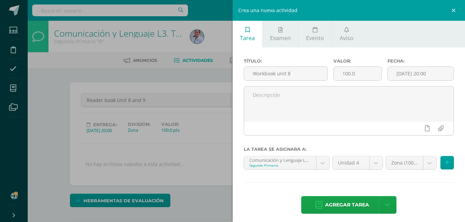
click at [413, 195] on div "Título: Workbook unit 8 Valor: 100.0 Fecha: 2025-10-03 20:00 La tarea se asigna…" at bounding box center [349, 136] width 233 height 179
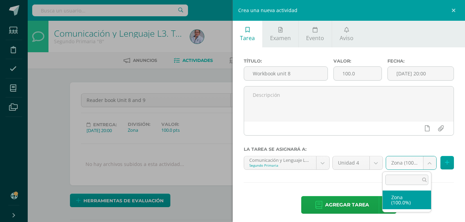
select select "128766"
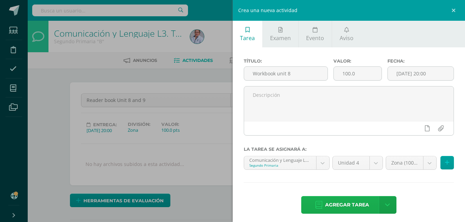
click at [356, 206] on span "Agregar tarea" at bounding box center [347, 205] width 44 height 17
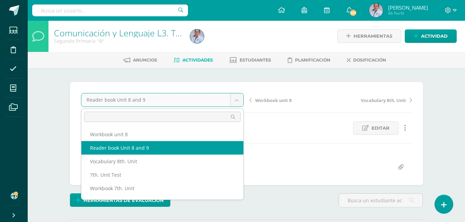
scroll to position [1, 0]
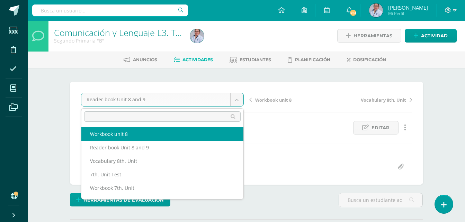
select select "/dashboard/teacher/grade-activity/130671/"
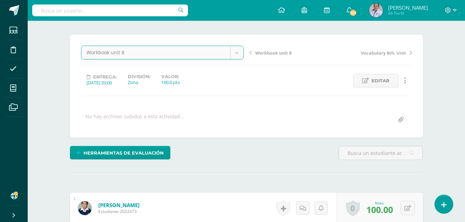
scroll to position [105, 0]
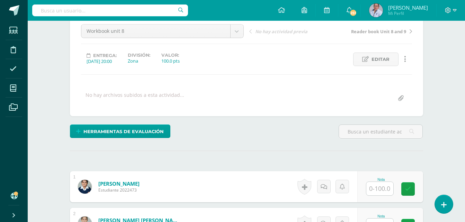
scroll to position [70, 0]
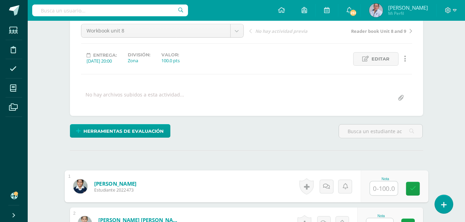
click at [377, 191] on input "text" at bounding box center [384, 189] width 28 height 14
type input "100"
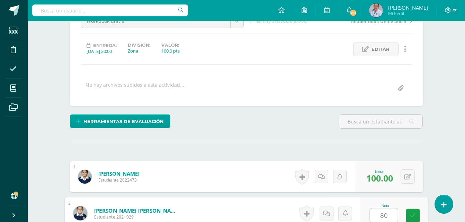
type input "80"
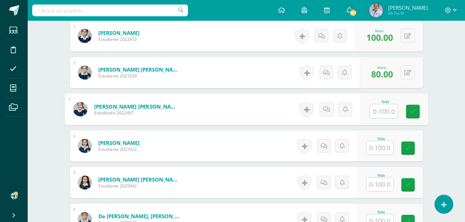
click at [384, 148] on input "text" at bounding box center [380, 148] width 27 height 14
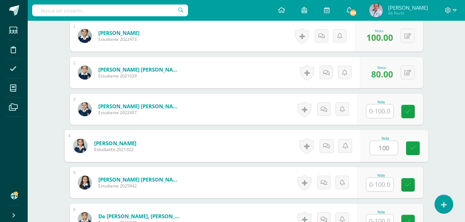
type input "100"
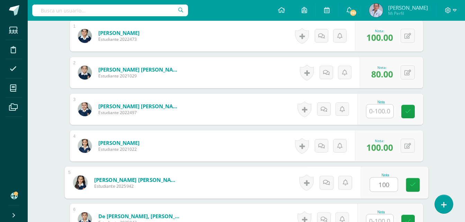
type input "100"
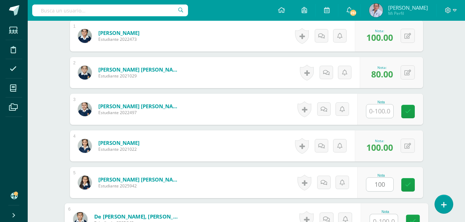
scroll to position [226, 0]
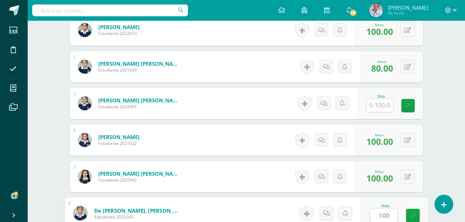
type input "100"
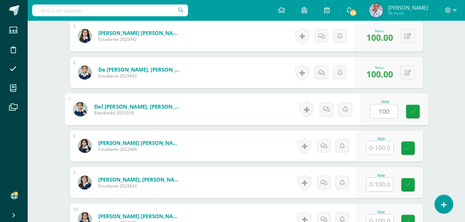
type input "100"
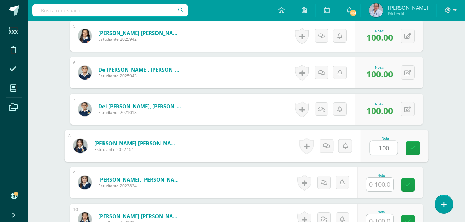
type input "100"
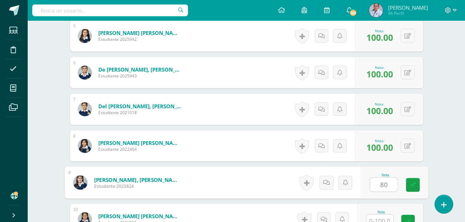
type input "80"
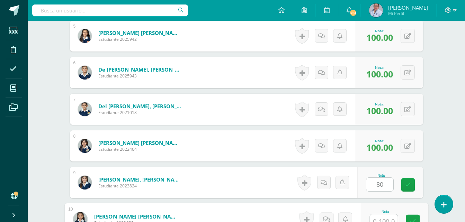
scroll to position [373, 0]
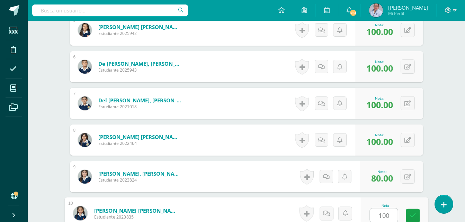
type input "100"
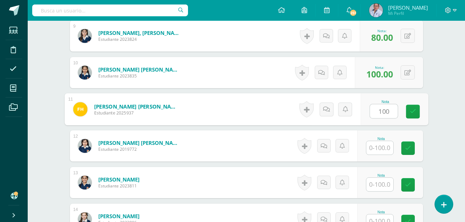
type input "100"
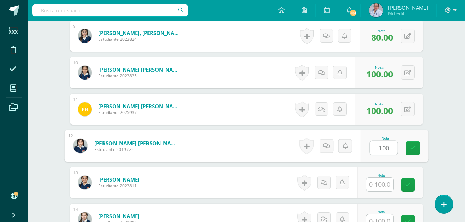
type input "100"
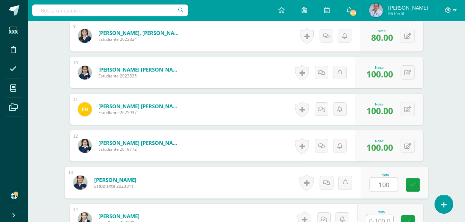
type input "100"
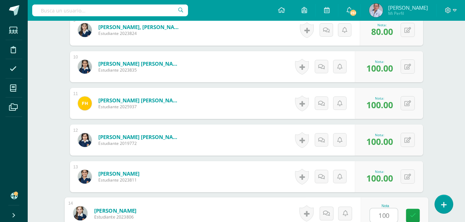
type input "100"
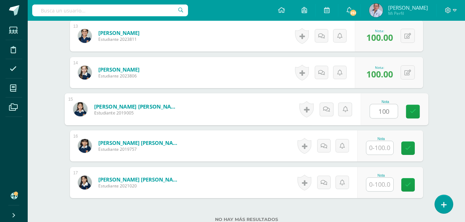
type input "100"
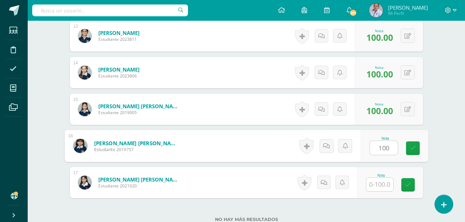
type input "100"
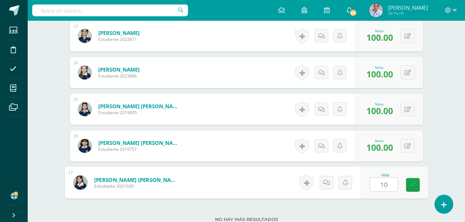
type input "100"
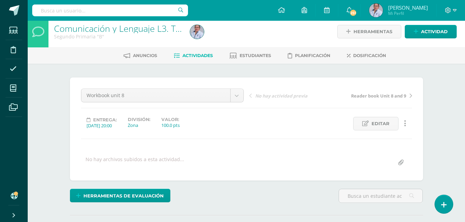
scroll to position [0, 0]
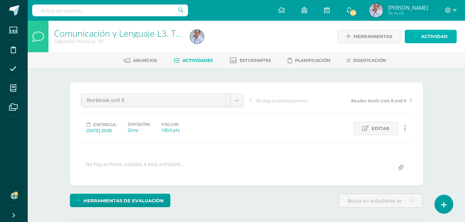
click at [441, 36] on span "Actividad" at bounding box center [434, 36] width 27 height 13
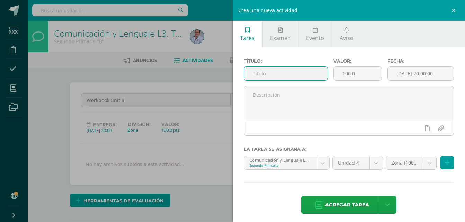
click at [270, 75] on input "text" at bounding box center [286, 74] width 84 height 14
type input "Final Oral Test"
click at [394, 72] on input "[DATE] 20:00:00" at bounding box center [421, 74] width 66 height 14
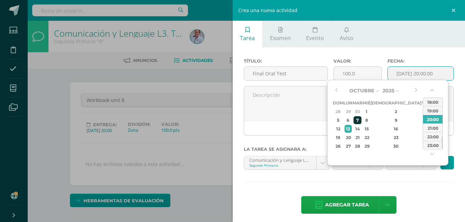
click at [362, 122] on div "7" at bounding box center [358, 120] width 8 height 8
type input "[DATE] 20:00"
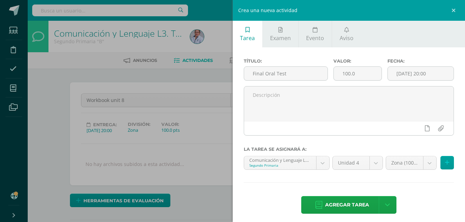
click at [417, 186] on div "Título: Final Oral Test Valor: 100.0 Fecha: [DATE] 20:00 La tarea se asignará a…" at bounding box center [349, 136] width 233 height 179
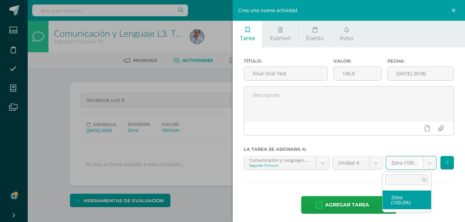
select select "128766"
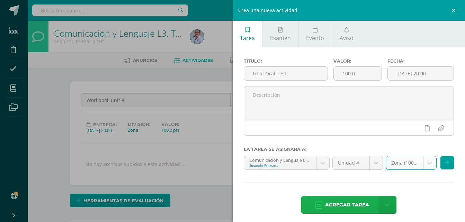
click at [353, 207] on span "Agregar tarea" at bounding box center [347, 205] width 44 height 17
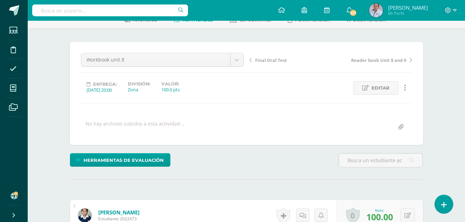
scroll to position [1, 0]
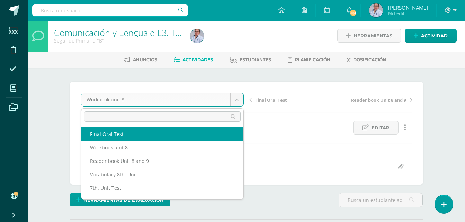
select select "/dashboard/teacher/grade-activity/130674/"
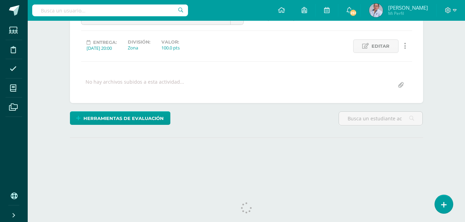
scroll to position [94, 0]
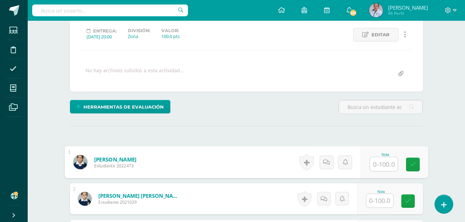
click at [375, 163] on input "text" at bounding box center [384, 165] width 28 height 14
type input "90"
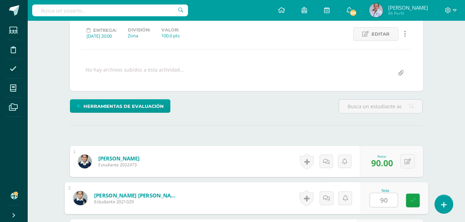
type input "90"
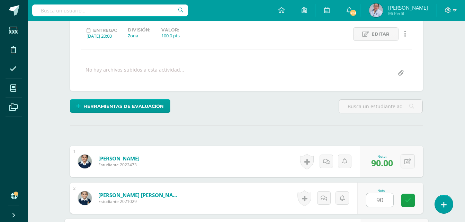
scroll to position [220, 0]
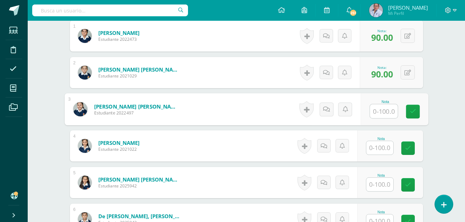
click at [383, 184] on input "text" at bounding box center [380, 185] width 27 height 14
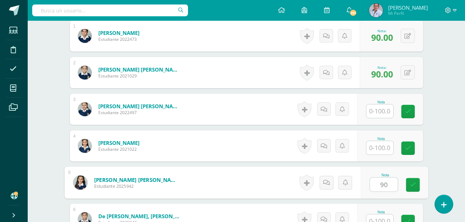
type input "90"
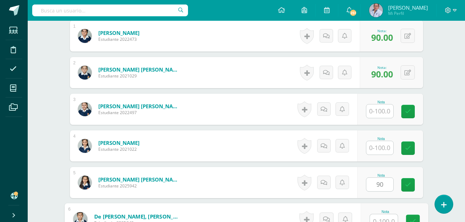
scroll to position [226, 0]
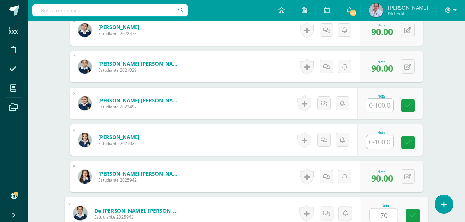
type input "70"
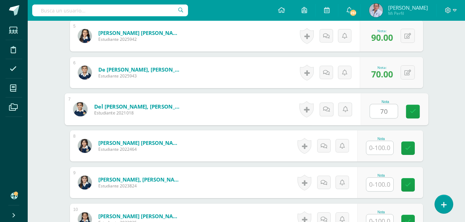
type input "70"
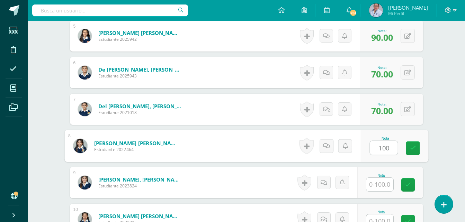
type input "100"
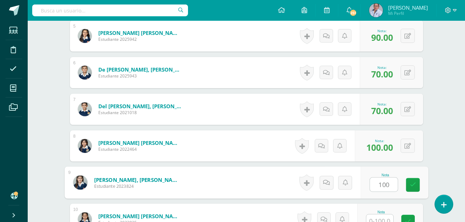
type input "100"
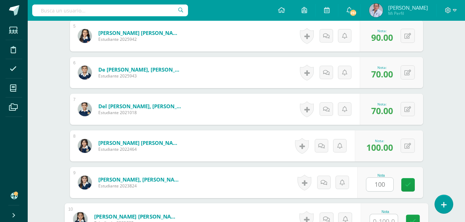
scroll to position [373, 0]
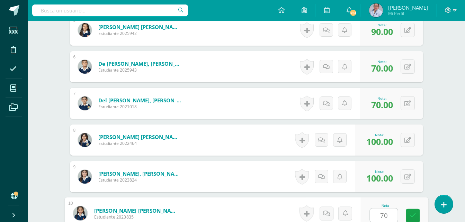
type input "70"
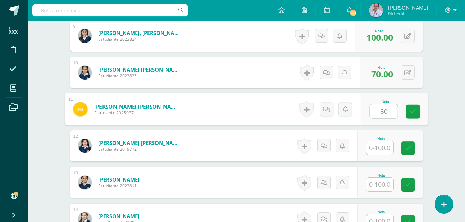
type input "80"
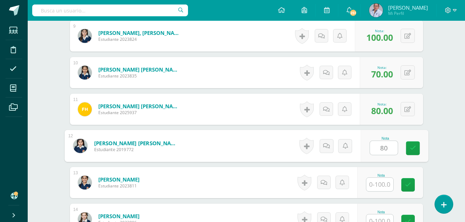
type input "80"
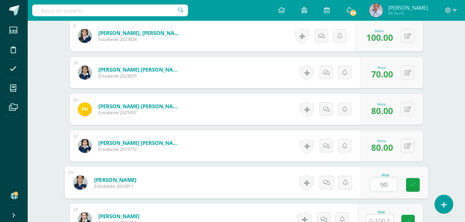
type input "90"
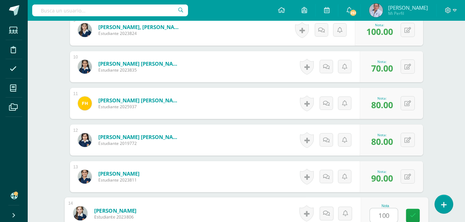
type input "100"
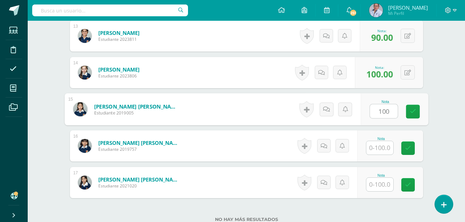
type input "100"
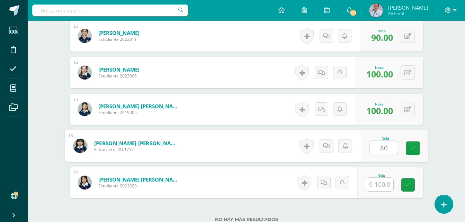
type input "80"
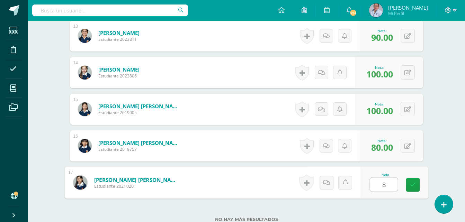
type input "80"
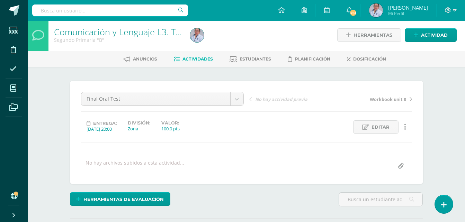
scroll to position [0, 0]
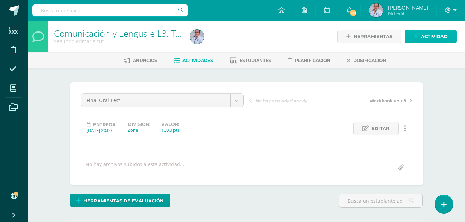
click at [432, 37] on span "Actividad" at bounding box center [434, 36] width 27 height 13
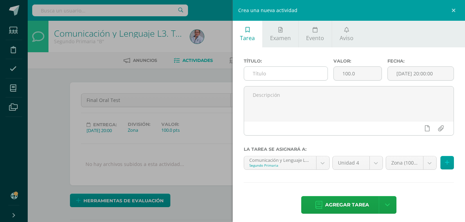
click at [271, 73] on input "text" at bounding box center [286, 74] width 84 height 14
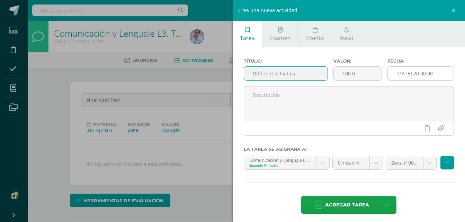
type input "Different activities"
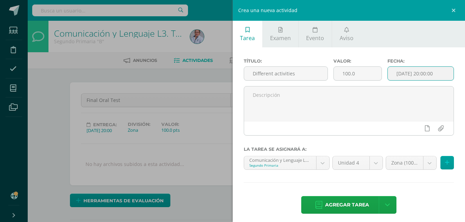
click at [395, 74] on input "[DATE] 20:00:00" at bounding box center [421, 74] width 66 height 14
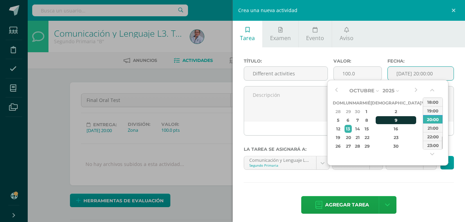
click at [388, 121] on div "9" at bounding box center [396, 120] width 41 height 8
type input "2025-10-09 20:00"
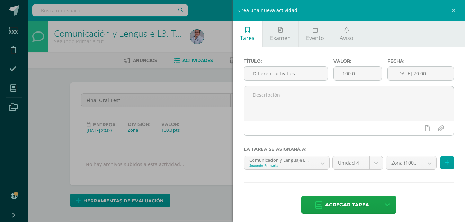
click at [423, 199] on div "Agregar tarea Agregar tarea y ocultar" at bounding box center [349, 205] width 211 height 19
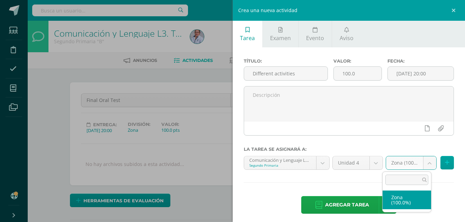
select select "128766"
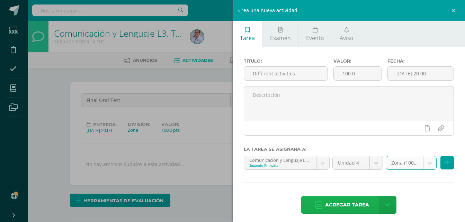
click at [358, 208] on span "Agregar tarea" at bounding box center [347, 205] width 44 height 17
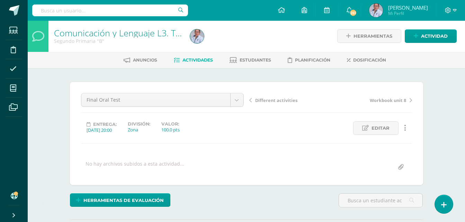
scroll to position [1, 0]
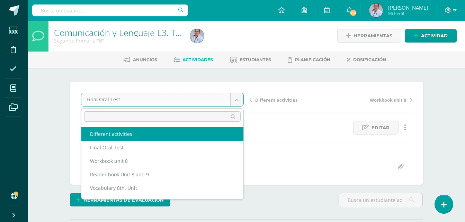
select select "/dashboard/teacher/grade-activity/130676/"
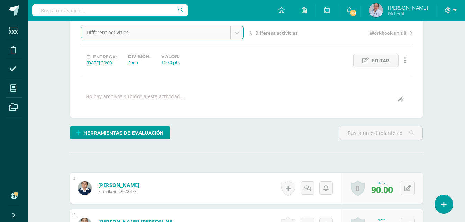
scroll to position [105, 0]
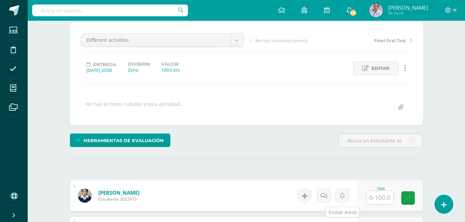
scroll to position [94, 0]
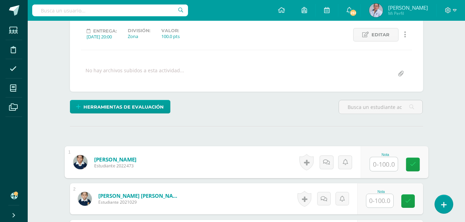
click at [383, 163] on input "text" at bounding box center [384, 165] width 28 height 14
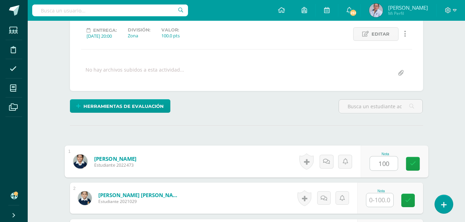
type input "100"
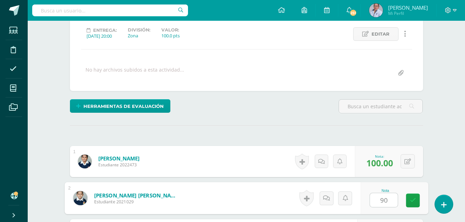
type input "90"
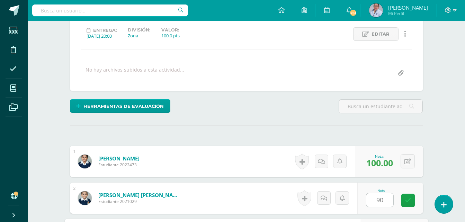
scroll to position [220, 0]
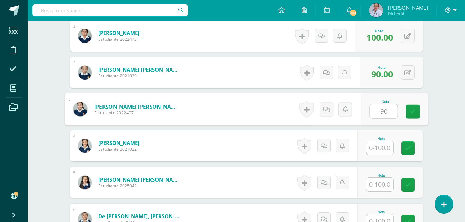
type input "90"
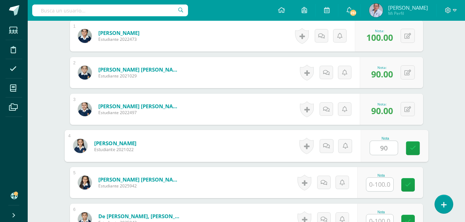
type input "90"
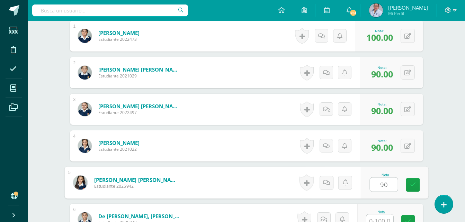
type input "90"
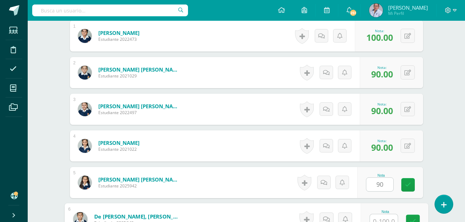
scroll to position [226, 0]
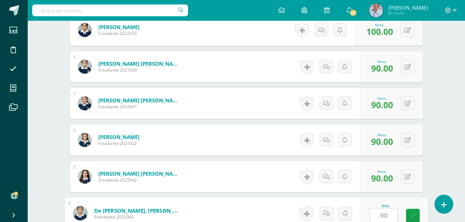
type input "90"
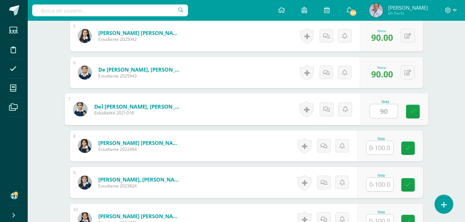
type input "90"
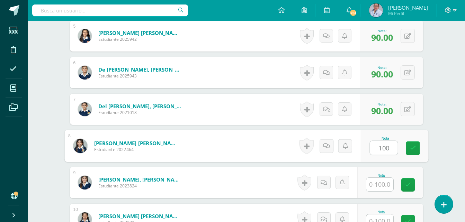
type input "100"
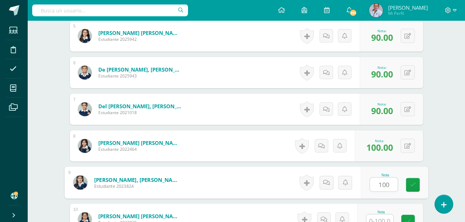
type input "100"
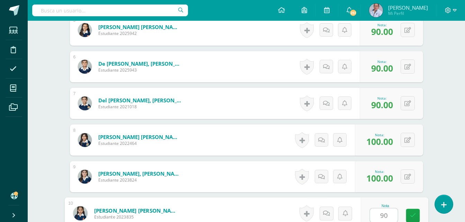
type input "90"
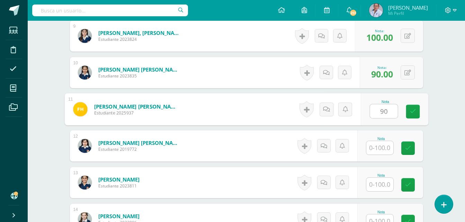
type input "90"
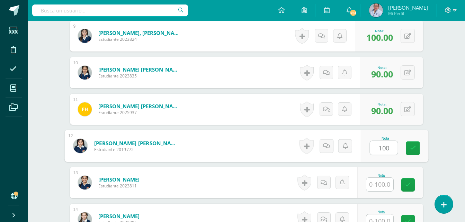
type input "100"
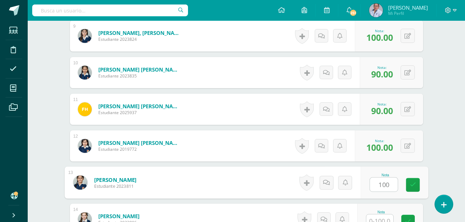
type input "100"
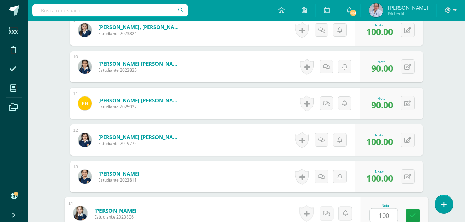
type input "100"
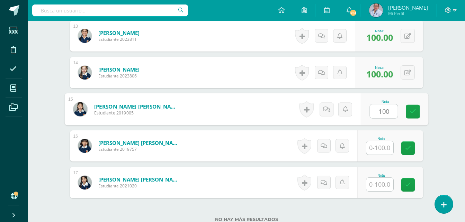
type input "100"
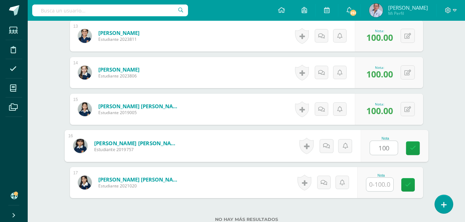
type input "100"
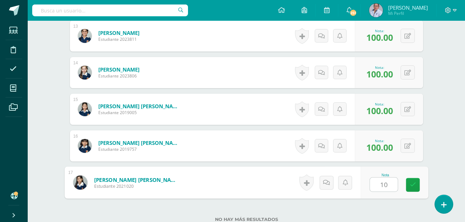
type input "100"
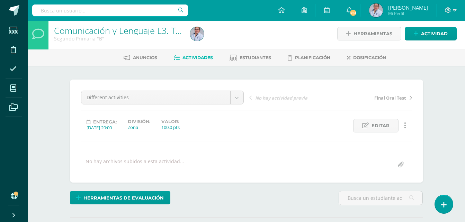
scroll to position [0, 0]
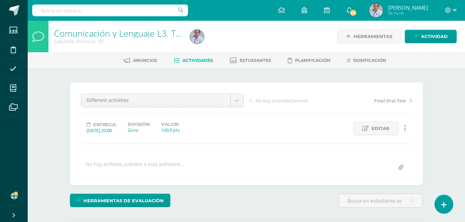
click at [201, 60] on span "Actividades" at bounding box center [198, 60] width 30 height 5
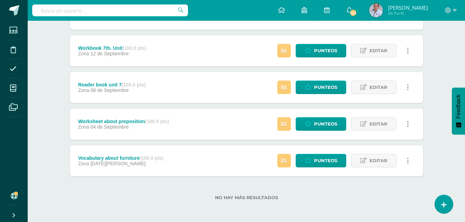
scroll to position [301, 0]
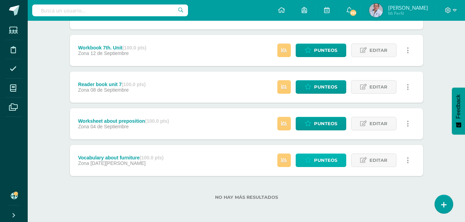
click at [325, 161] on span "Punteos" at bounding box center [325, 160] width 23 height 13
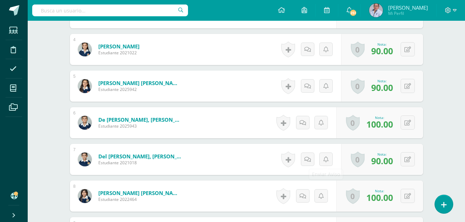
scroll to position [416, 0]
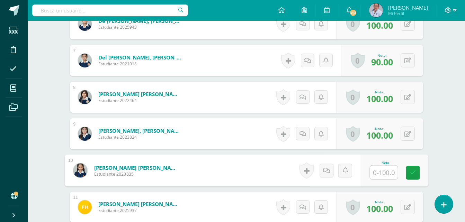
click at [384, 174] on input "text" at bounding box center [384, 173] width 28 height 14
type input "60"
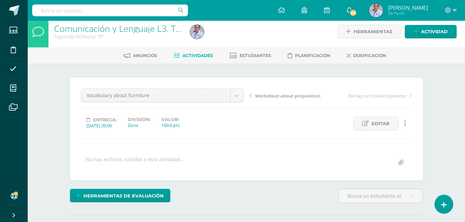
scroll to position [0, 0]
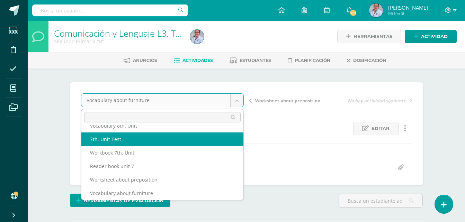
scroll to position [57, 0]
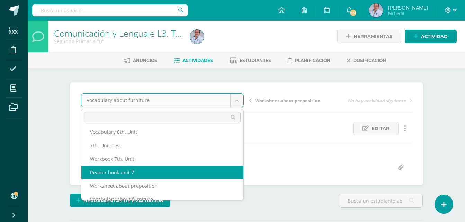
select select "/dashboard/teacher/grade-activity/128769/"
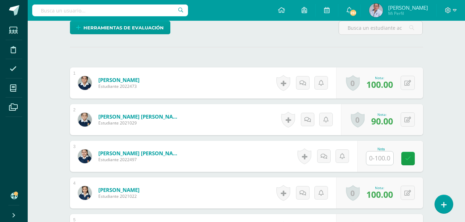
scroll to position [174, 0]
click at [375, 158] on input "text" at bounding box center [380, 158] width 27 height 14
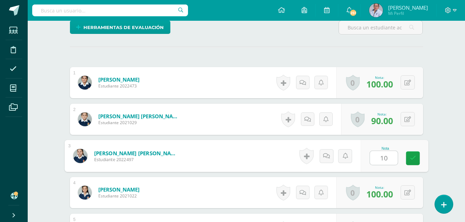
type input "100"
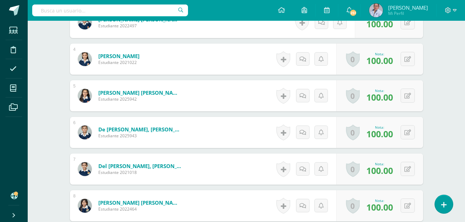
scroll to position [347, 0]
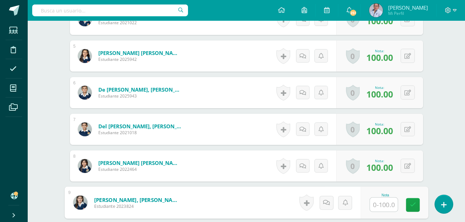
click at [385, 207] on input "text" at bounding box center [384, 205] width 28 height 14
type input "100"
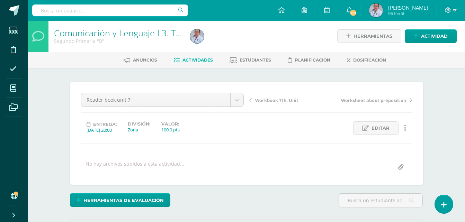
scroll to position [0, 0]
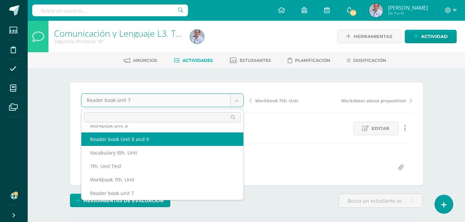
scroll to position [30, 0]
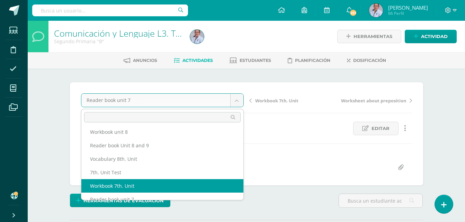
select select "/dashboard/teacher/grade-activity/129026/"
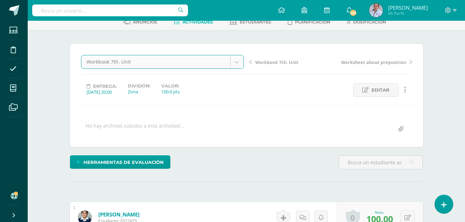
scroll to position [93, 0]
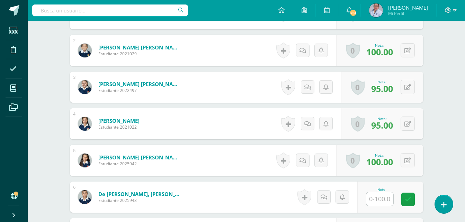
scroll to position [243, 0]
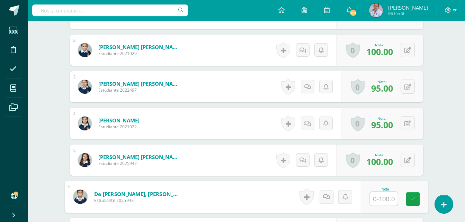
click at [385, 202] on input "text" at bounding box center [384, 199] width 28 height 14
type input "70"
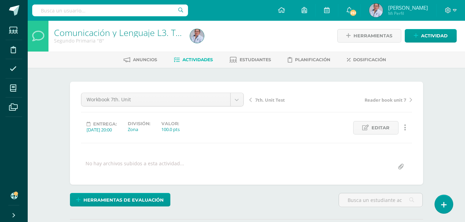
scroll to position [0, 0]
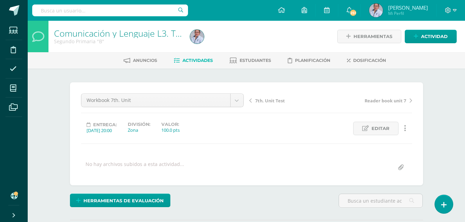
click at [195, 59] on span "Actividades" at bounding box center [198, 60] width 30 height 5
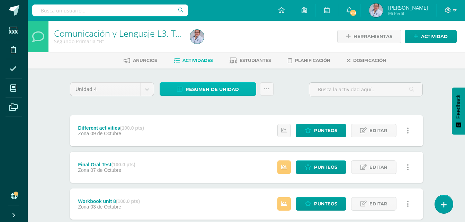
click at [220, 91] on span "Resumen de unidad" at bounding box center [212, 89] width 53 height 13
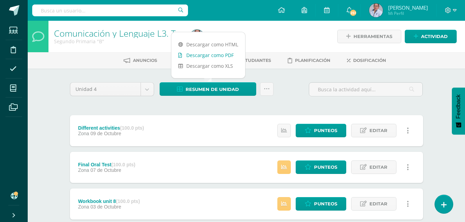
click at [214, 56] on link "Descargar como PDF" at bounding box center [208, 55] width 74 height 11
